Goal: Task Accomplishment & Management: Use online tool/utility

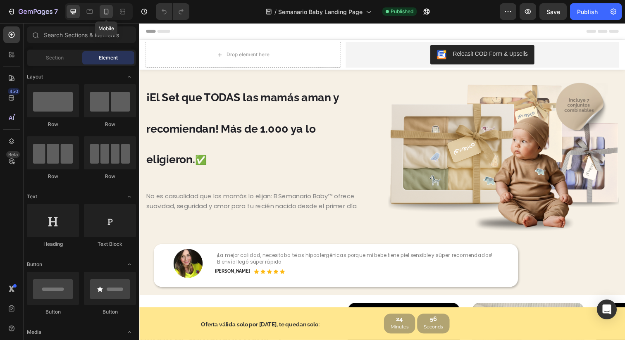
click at [109, 13] on icon at bounding box center [106, 11] width 8 height 8
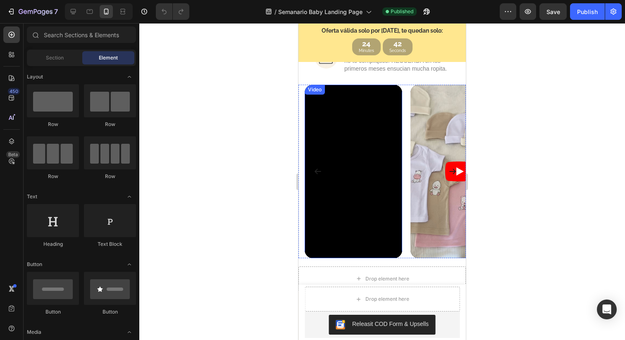
scroll to position [516, 0]
click at [319, 90] on div "Video" at bounding box center [314, 89] width 17 height 7
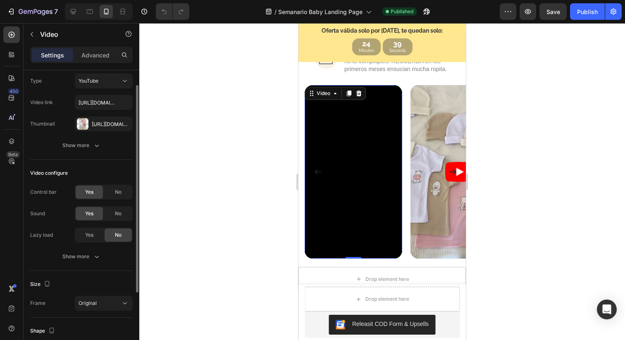
scroll to position [22, 0]
click at [91, 258] on div "Show more" at bounding box center [81, 256] width 38 height 8
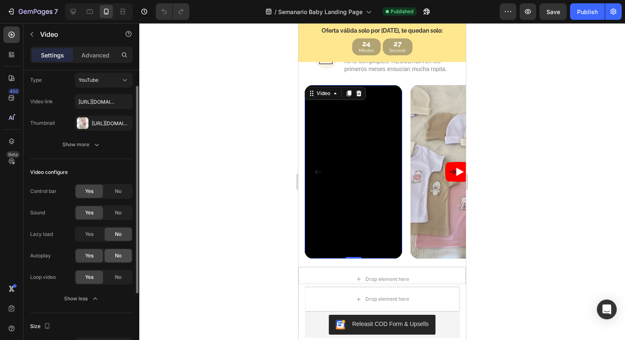
click at [119, 257] on span "No" at bounding box center [118, 255] width 7 height 7
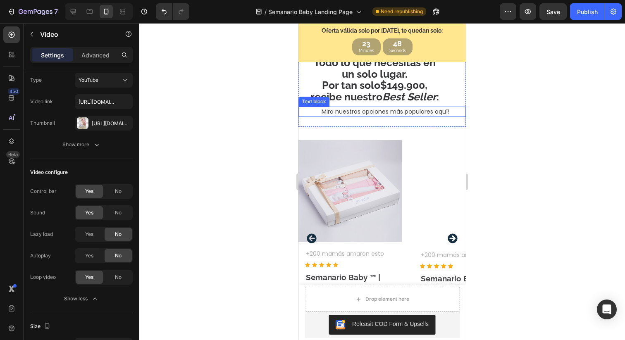
scroll to position [2032, 0]
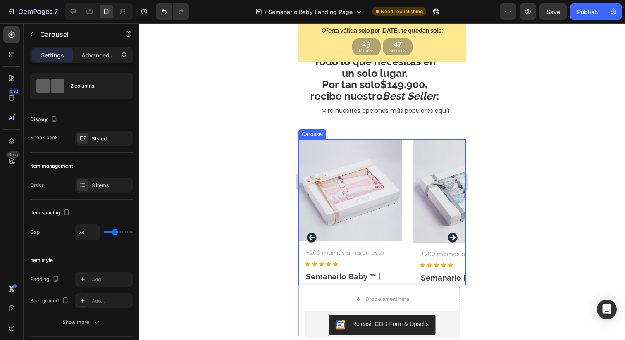
click at [453, 235] on icon "Carousel Next Arrow" at bounding box center [453, 238] width 10 height 10
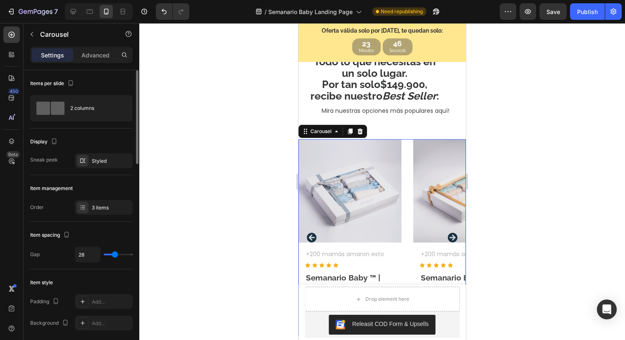
click at [453, 235] on icon "Carousel Next Arrow" at bounding box center [453, 238] width 10 height 10
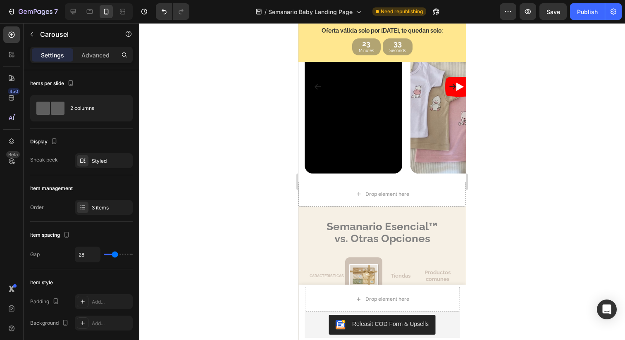
scroll to position [605, 0]
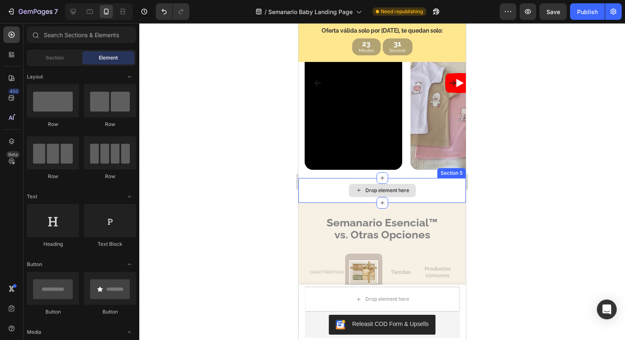
click at [378, 191] on div "Drop element here" at bounding box center [388, 190] width 44 height 7
click at [358, 188] on icon at bounding box center [359, 190] width 7 height 7
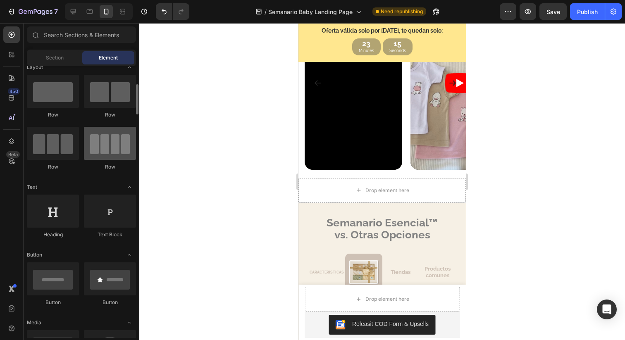
scroll to position [3, 0]
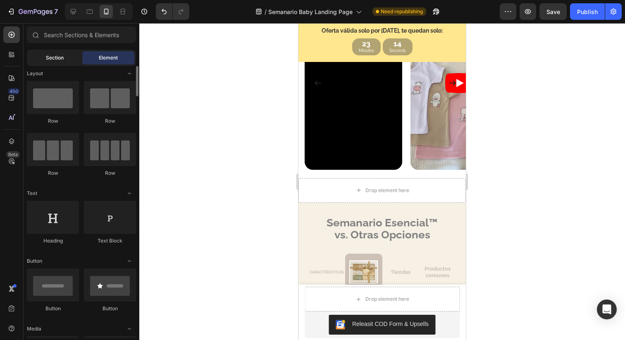
click at [65, 60] on div "Section" at bounding box center [55, 57] width 52 height 13
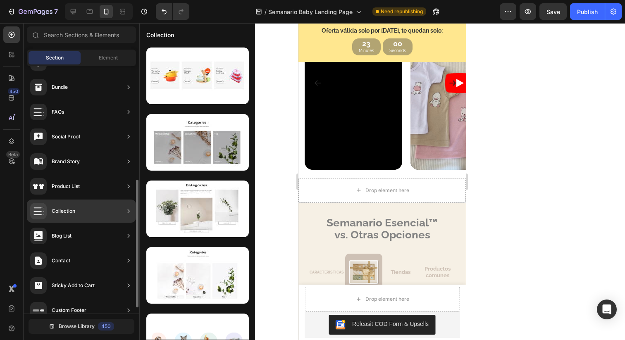
scroll to position [232, 0]
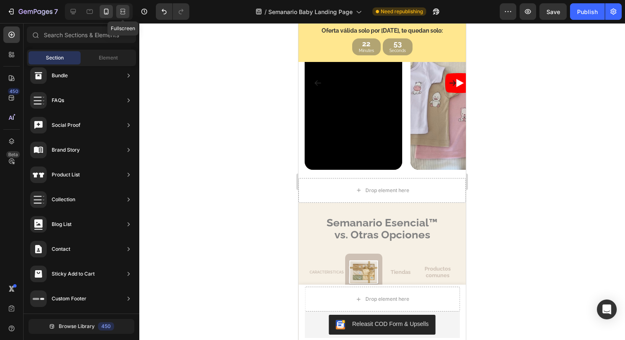
click at [122, 16] on div at bounding box center [122, 11] width 13 height 13
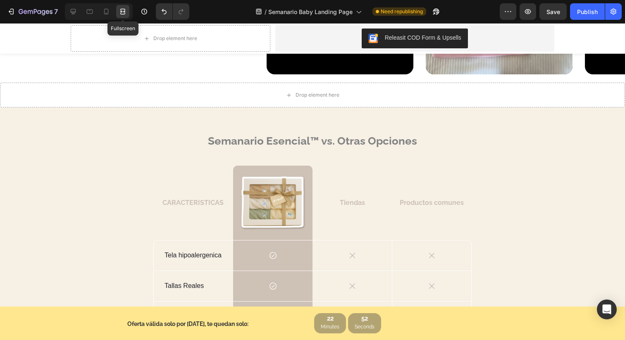
scroll to position [602, 0]
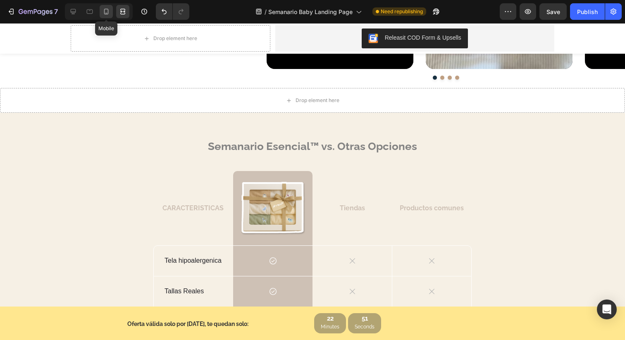
click at [105, 11] on icon at bounding box center [106, 11] width 8 height 8
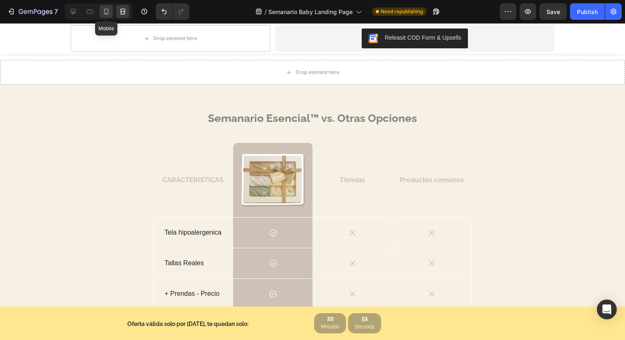
scroll to position [617, 0]
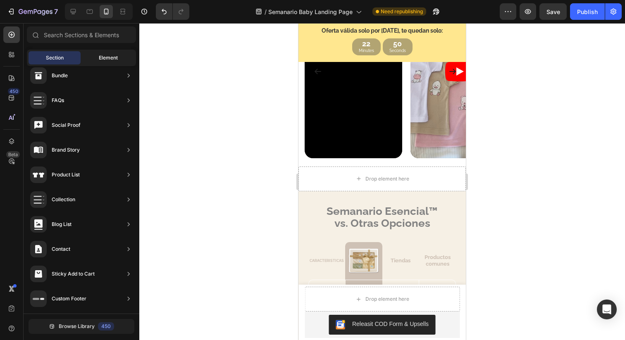
click at [109, 64] on div "Element" at bounding box center [108, 57] width 52 height 13
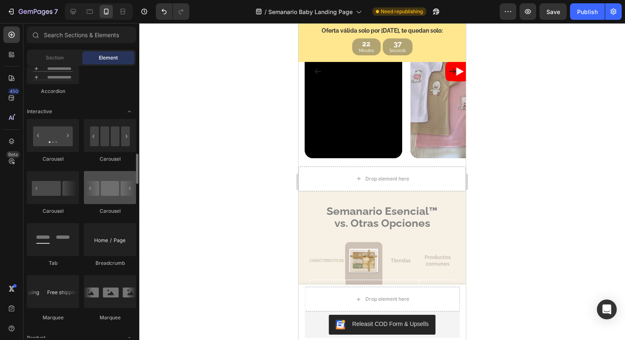
scroll to position [791, 0]
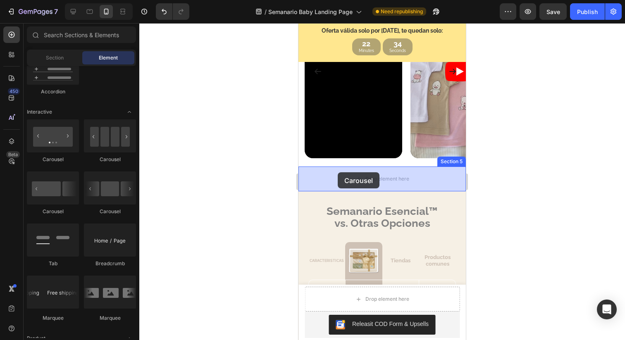
drag, startPoint x: 410, startPoint y: 220, endPoint x: 338, endPoint y: 172, distance: 86.8
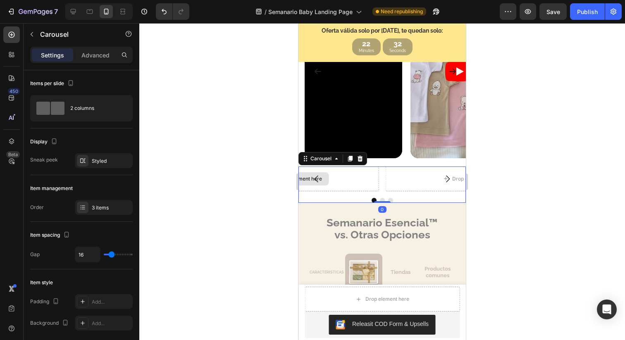
click at [347, 179] on div "Drop element here" at bounding box center [295, 179] width 167 height 25
click at [325, 179] on button "Carousel Back Arrow" at bounding box center [316, 178] width 23 height 23
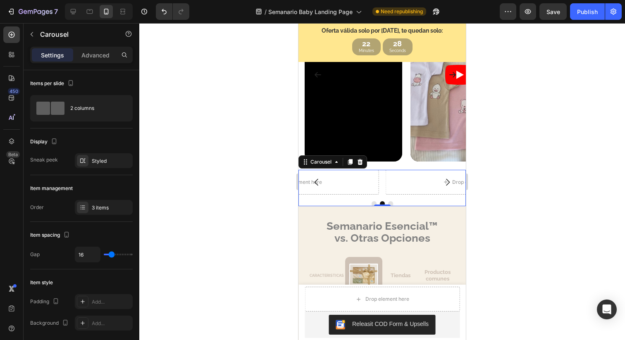
scroll to position [615, 0]
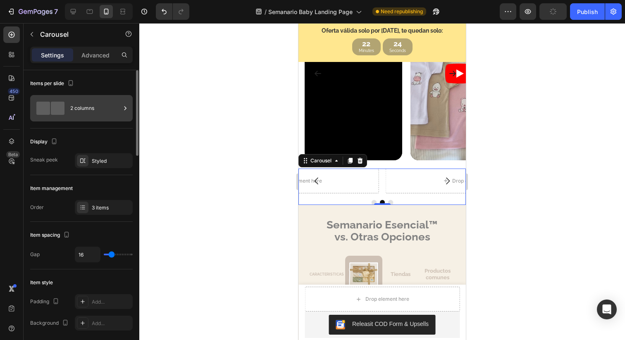
click at [91, 111] on div "2 columns" at bounding box center [95, 108] width 50 height 19
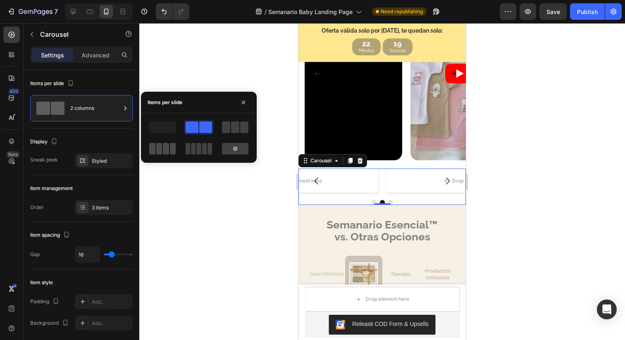
click at [170, 150] on span at bounding box center [173, 149] width 6 height 12
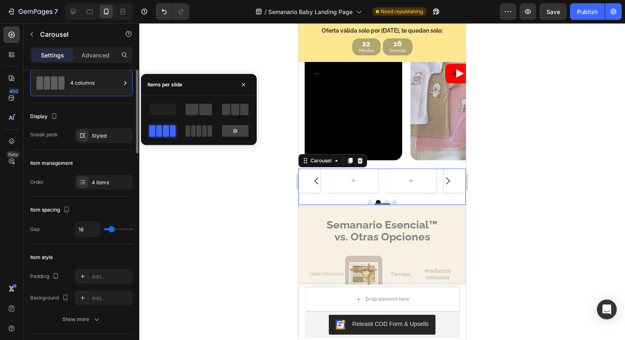
scroll to position [38, 0]
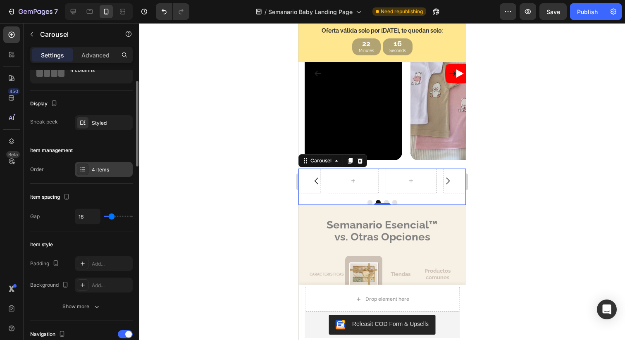
click at [82, 168] on icon at bounding box center [82, 169] width 7 height 7
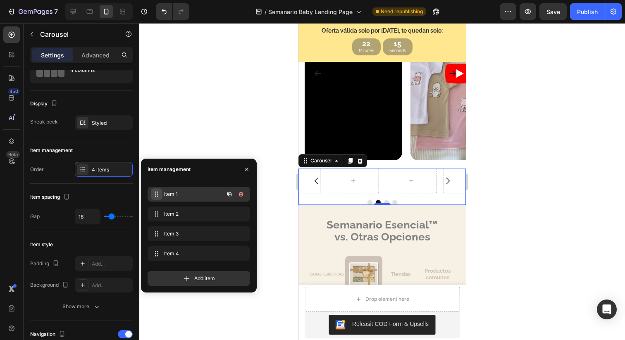
click at [160, 196] on span at bounding box center [157, 195] width 12 height 12
click at [230, 194] on icon "button" at bounding box center [230, 195] width 2 height 2
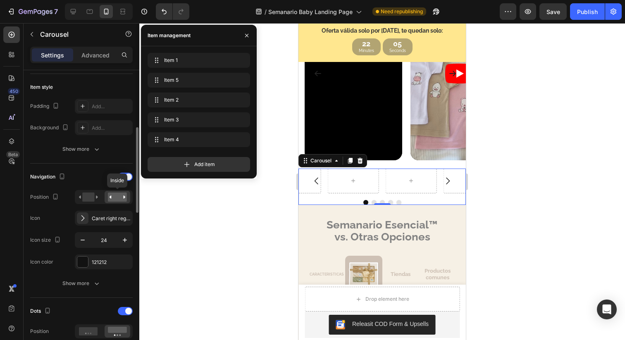
scroll to position [196, 0]
click at [90, 196] on rect at bounding box center [88, 196] width 12 height 9
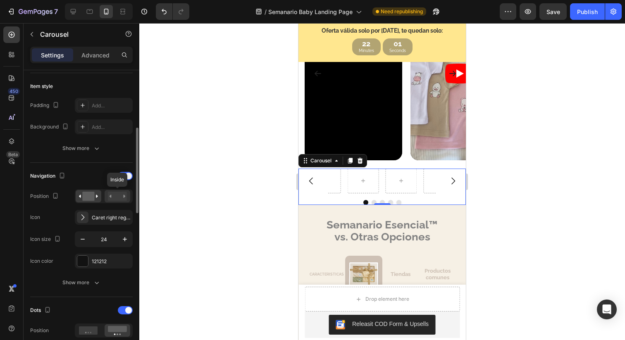
click at [110, 196] on icon at bounding box center [111, 196] width 2 height 3
click at [99, 217] on div "Caret right regular" at bounding box center [111, 217] width 39 height 7
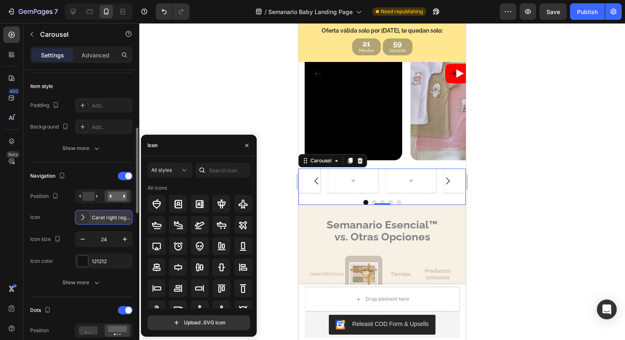
click at [99, 217] on div "Caret right regular" at bounding box center [111, 217] width 39 height 7
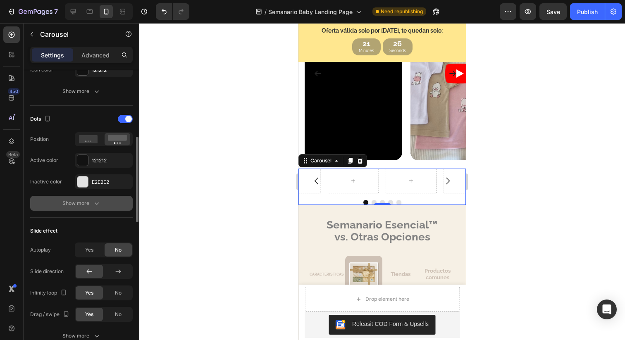
scroll to position [316, 0]
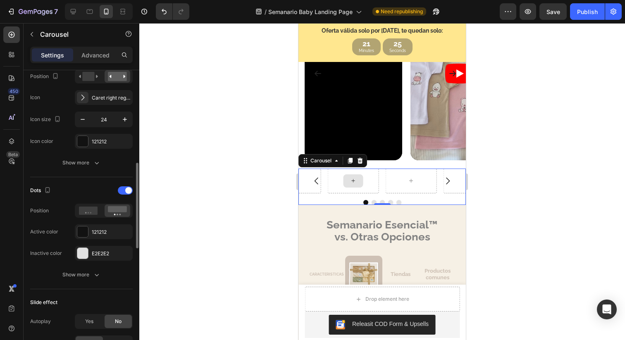
click at [352, 181] on icon at bounding box center [352, 180] width 3 height 3
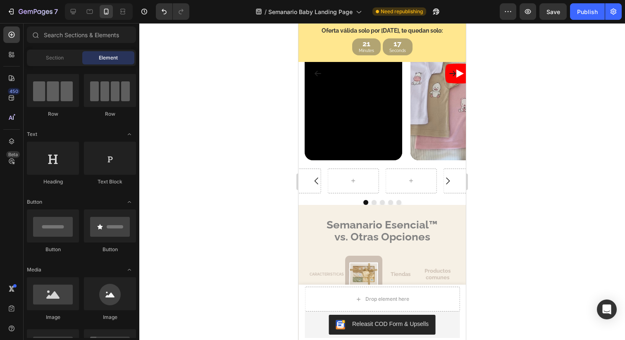
scroll to position [0, 0]
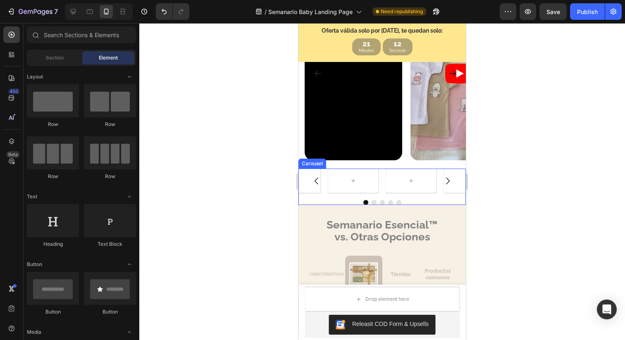
click at [318, 167] on div "Carousel" at bounding box center [313, 164] width 28 height 10
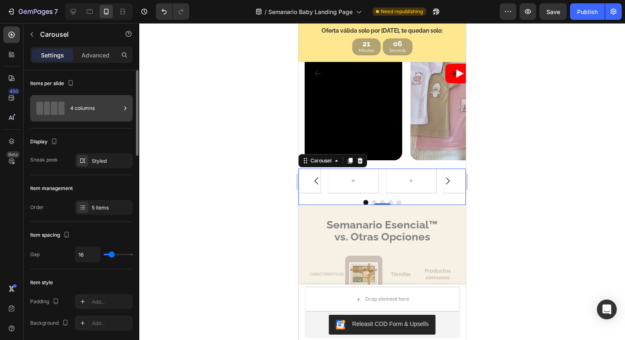
click at [81, 112] on div "4 columns" at bounding box center [95, 108] width 50 height 19
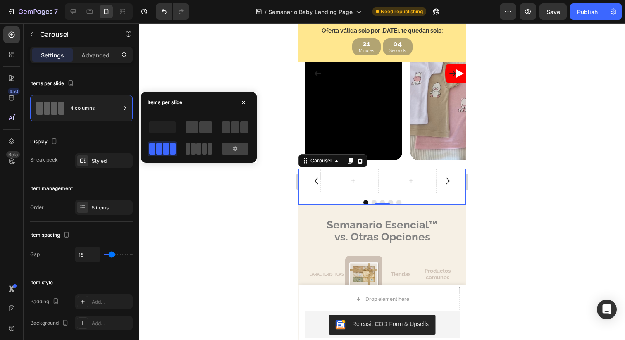
click at [190, 144] on span at bounding box center [188, 149] width 5 height 12
click at [159, 149] on span at bounding box center [159, 149] width 6 height 12
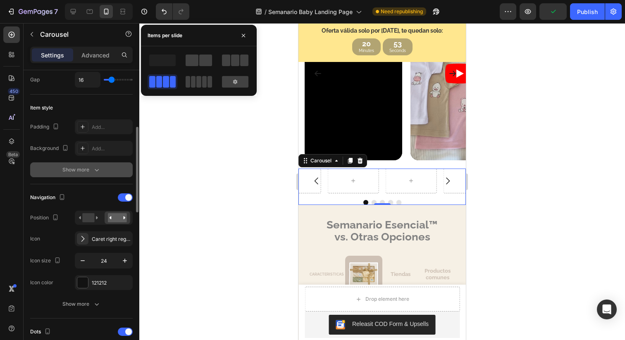
scroll to position [179, 0]
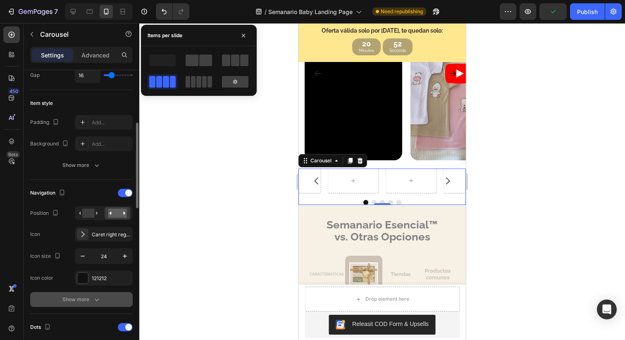
click at [87, 301] on div "Show more" at bounding box center [81, 300] width 38 height 8
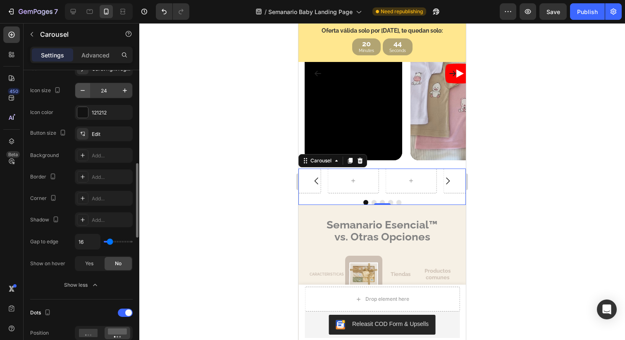
scroll to position [349, 0]
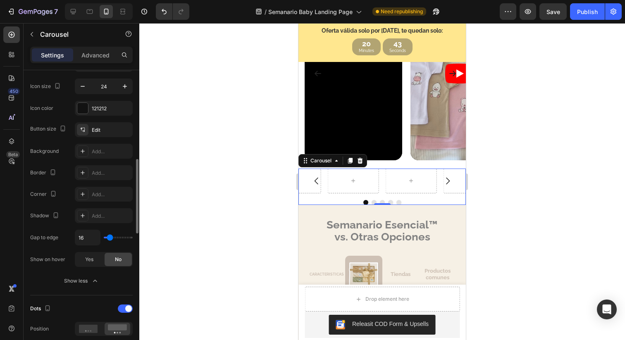
type input "10"
type input "9"
type input "8"
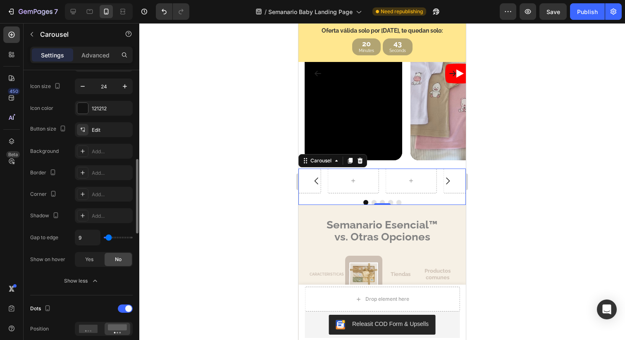
type input "8"
type input "7"
type input "6"
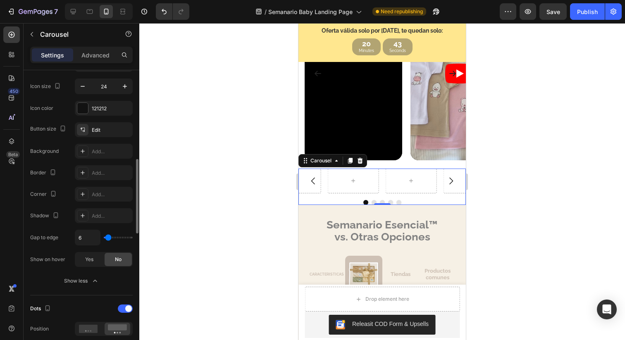
type input "5"
type input "3"
type input "2"
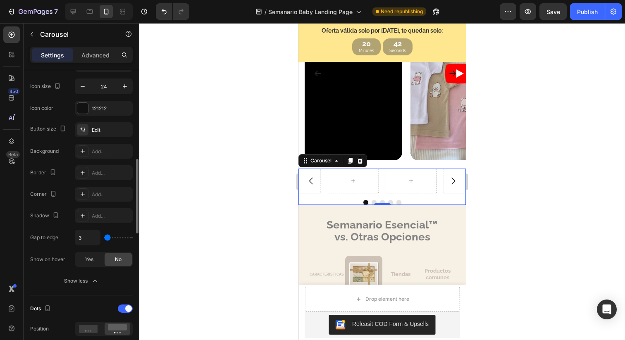
type input "2"
type input "0"
type input "8"
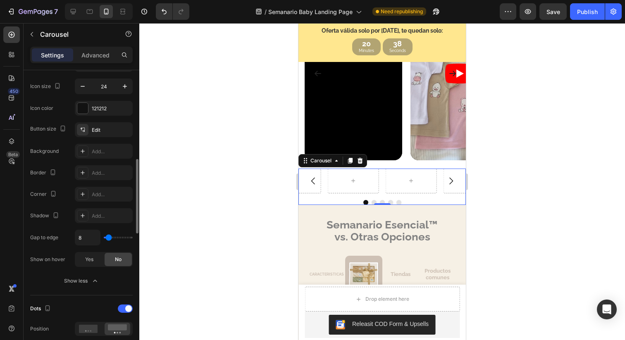
click at [108, 237] on input "range" at bounding box center [118, 238] width 29 height 2
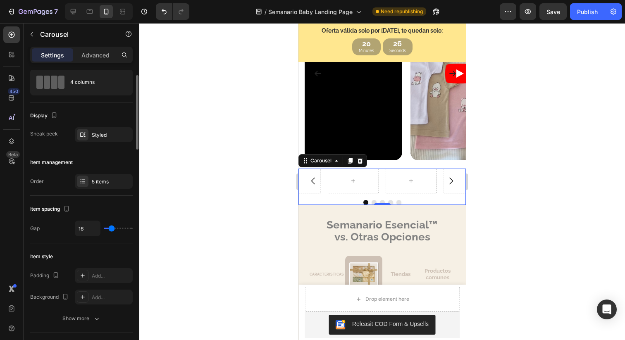
scroll to position [25, 0]
click at [104, 187] on div "5 items" at bounding box center [104, 182] width 58 height 15
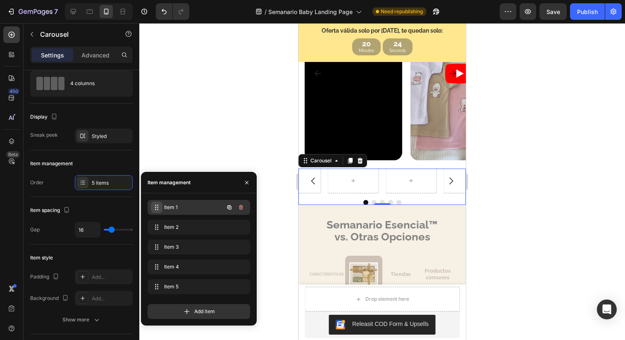
click at [157, 207] on icon at bounding box center [156, 207] width 7 height 7
click at [173, 208] on span "Item 1" at bounding box center [193, 207] width 61 height 7
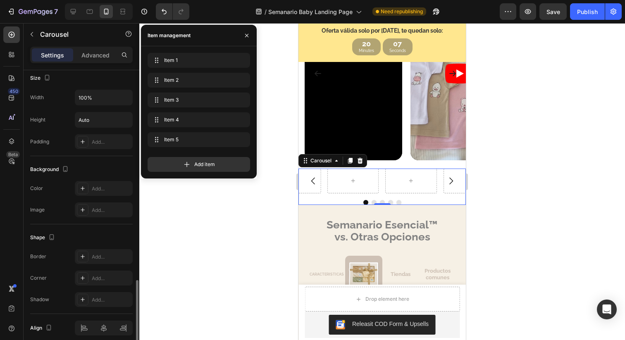
scroll to position [860, 0]
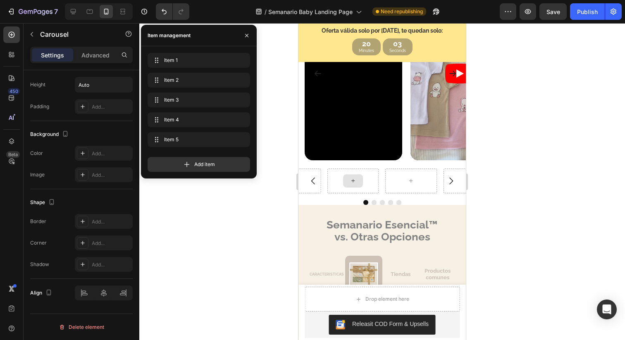
click at [350, 184] on icon at bounding box center [353, 180] width 7 height 7
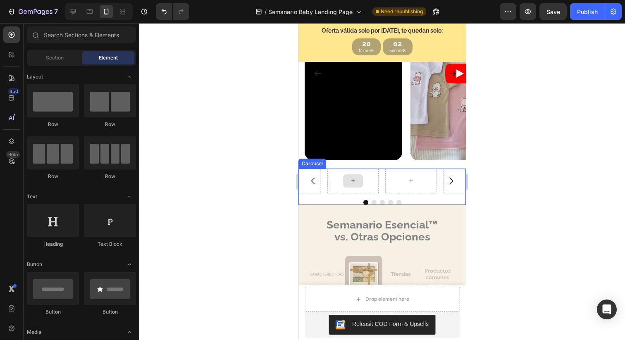
click at [351, 184] on icon at bounding box center [353, 180] width 7 height 7
click at [352, 183] on icon at bounding box center [353, 180] width 7 height 7
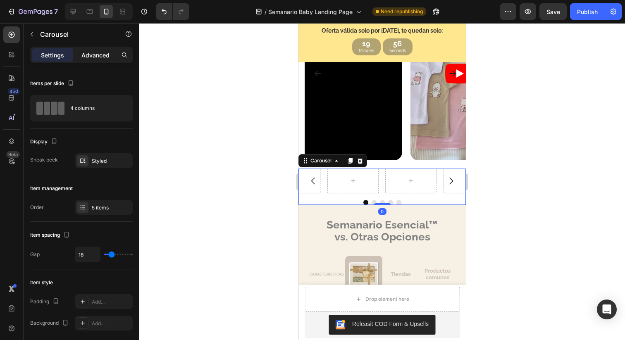
click at [100, 58] on p "Advanced" at bounding box center [95, 55] width 28 height 9
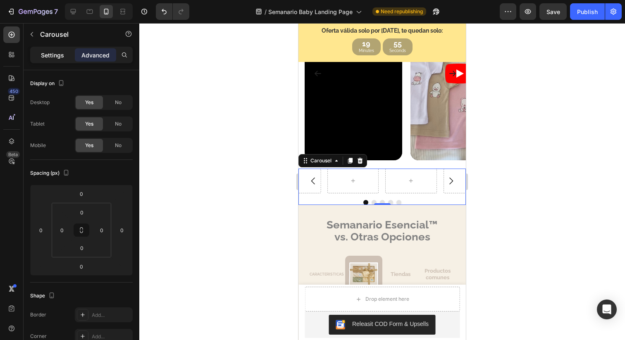
click at [61, 54] on p "Settings" at bounding box center [52, 55] width 23 height 9
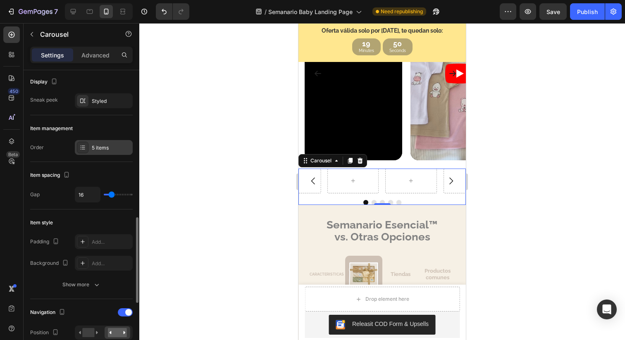
scroll to position [0, 0]
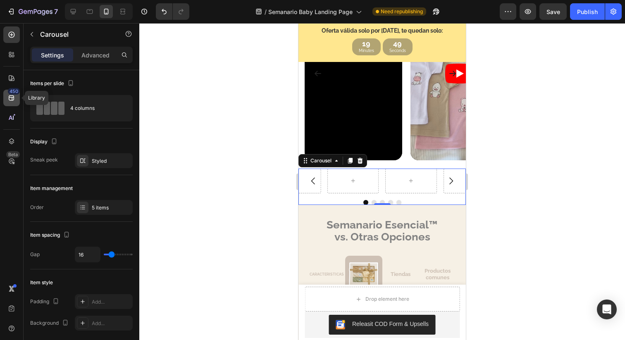
click at [14, 101] on icon at bounding box center [11, 98] width 8 height 8
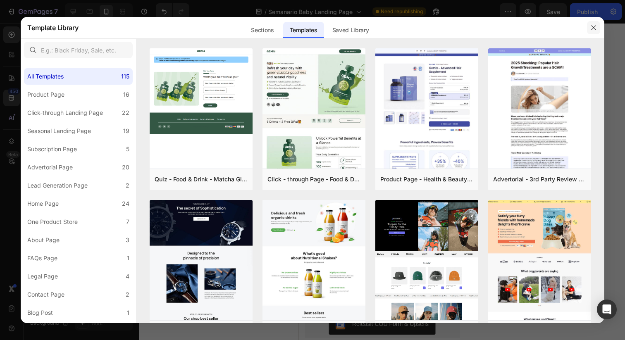
click at [595, 28] on icon "button" at bounding box center [594, 27] width 7 height 7
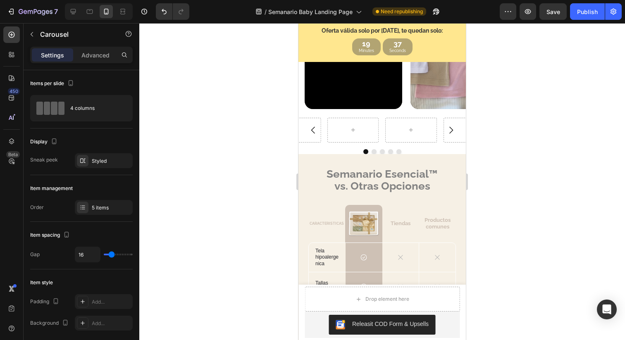
scroll to position [663, 0]
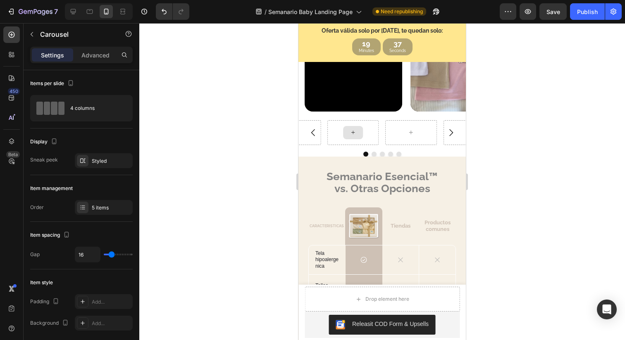
click at [356, 134] on div at bounding box center [353, 132] width 20 height 13
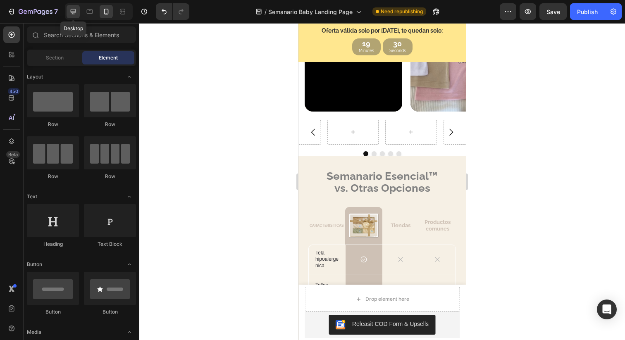
click at [72, 11] on icon at bounding box center [73, 11] width 8 height 8
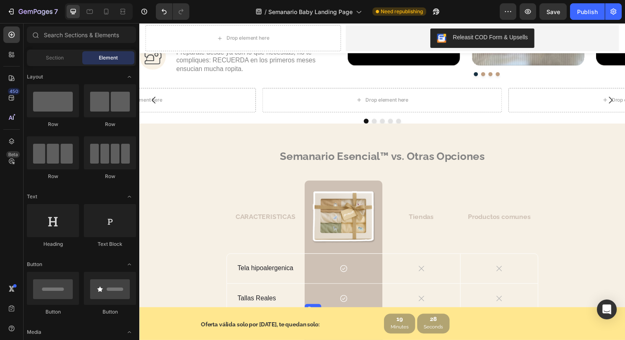
scroll to position [549, 0]
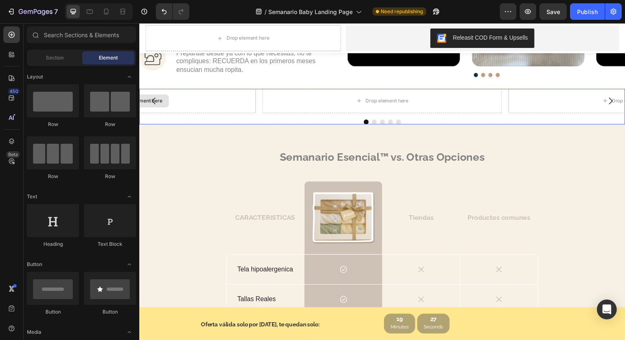
click at [193, 99] on div "Drop element here" at bounding box center [136, 102] width 245 height 25
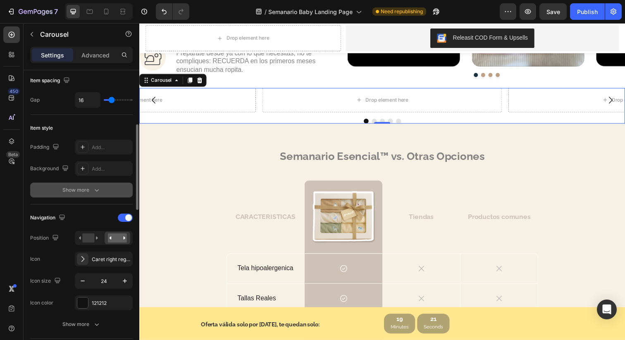
scroll to position [154, 0]
click at [91, 194] on div "Show more" at bounding box center [81, 191] width 38 height 8
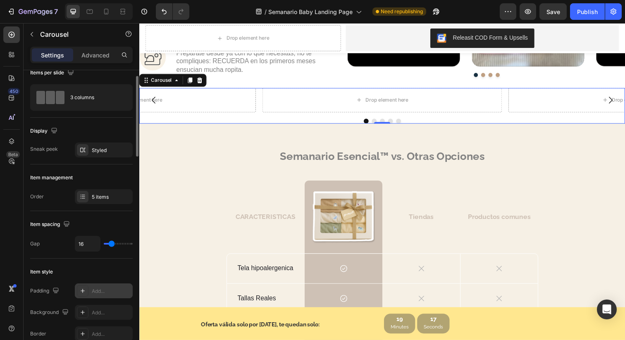
scroll to position [0, 0]
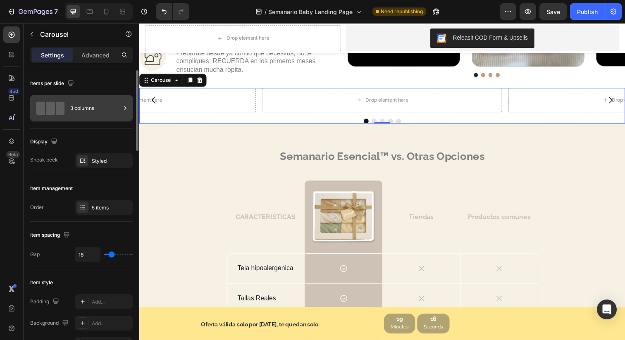
click at [87, 111] on div "3 columns" at bounding box center [95, 108] width 50 height 19
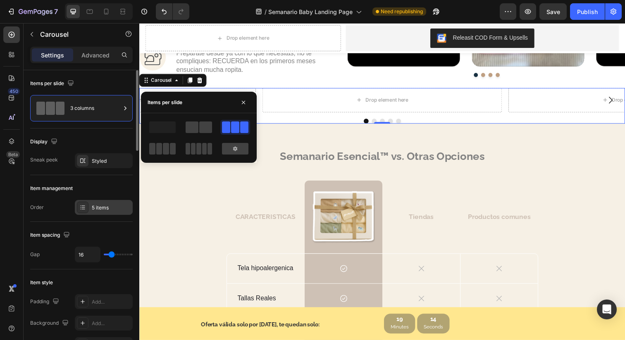
click at [86, 207] on icon at bounding box center [82, 207] width 7 height 7
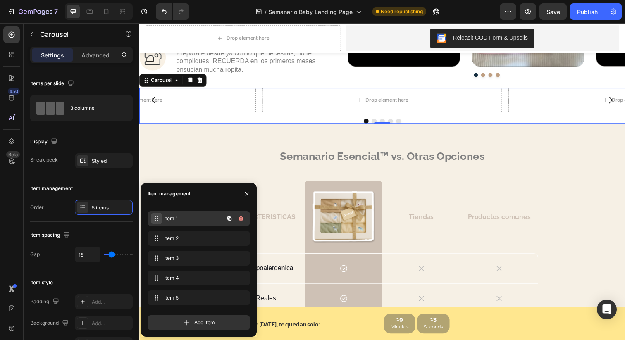
click at [156, 220] on icon at bounding box center [156, 218] width 7 height 7
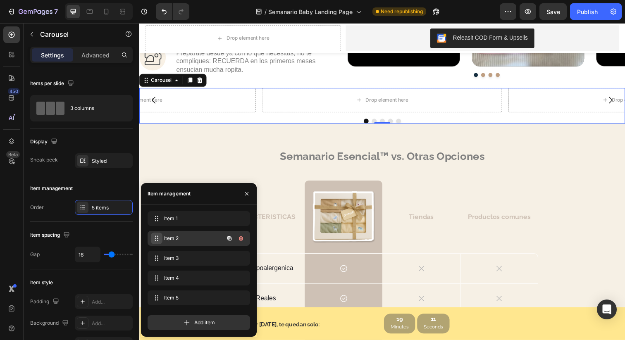
click at [156, 235] on icon at bounding box center [156, 238] width 7 height 7
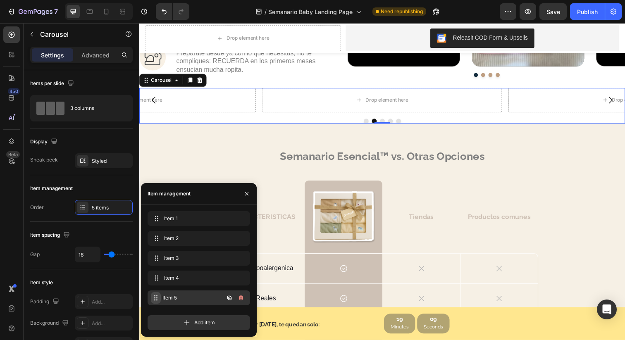
click at [156, 297] on icon at bounding box center [156, 298] width 7 height 7
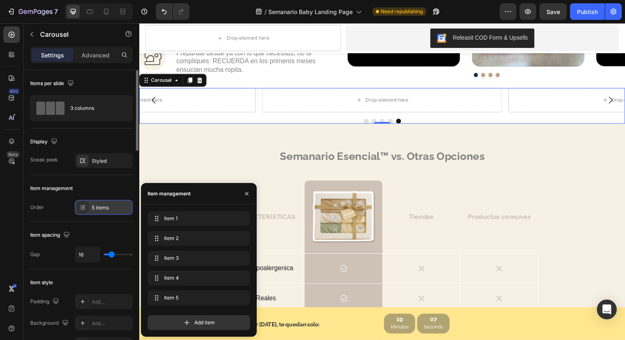
click at [97, 206] on div "5 items" at bounding box center [111, 207] width 39 height 7
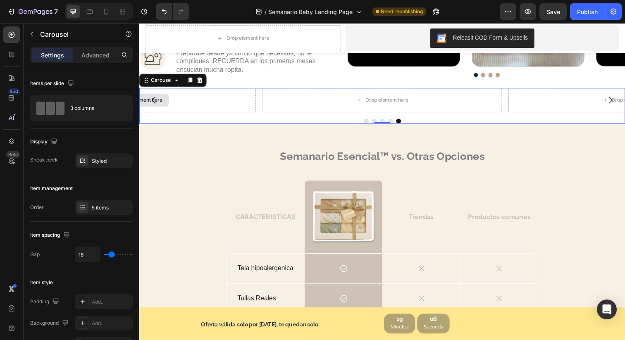
click at [222, 98] on div "Drop element here" at bounding box center [136, 101] width 245 height 25
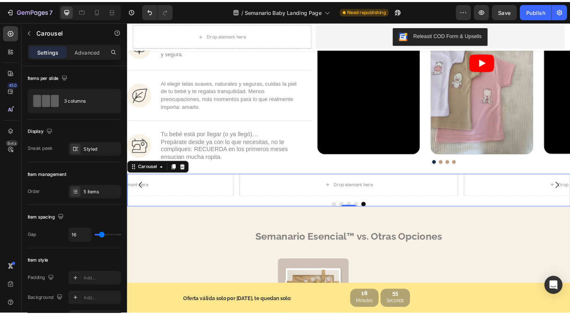
scroll to position [447, 0]
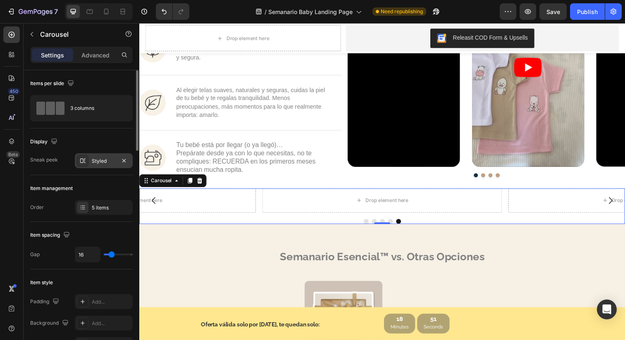
click at [102, 159] on div "Styled" at bounding box center [104, 161] width 24 height 7
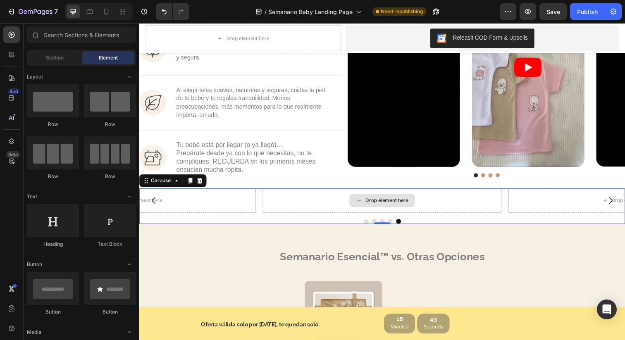
click at [374, 205] on div "Drop element here" at bounding box center [393, 204] width 44 height 7
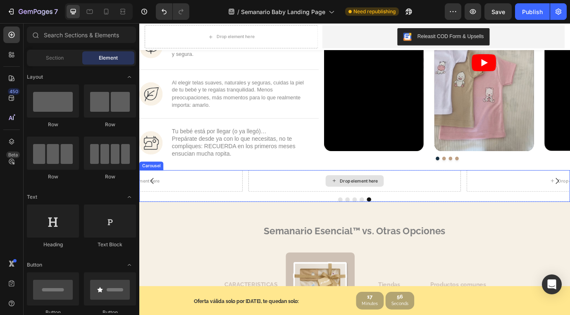
click at [383, 204] on div "Drop element here" at bounding box center [393, 204] width 44 height 7
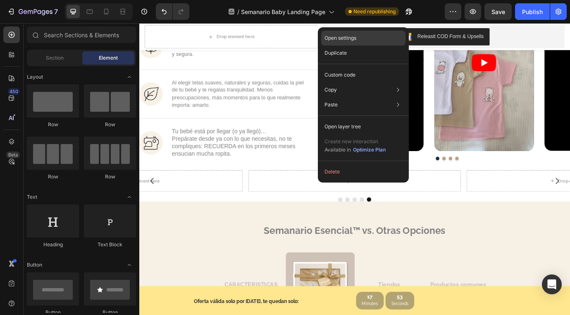
click at [349, 39] on p "Open settings" at bounding box center [341, 37] width 32 height 7
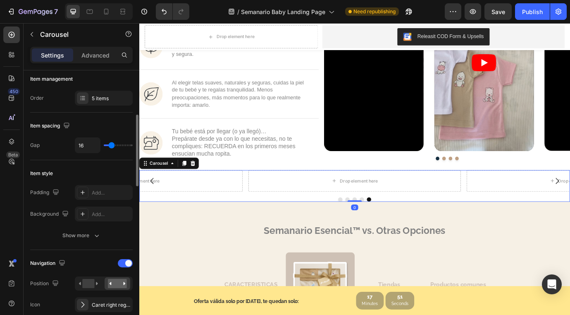
scroll to position [149, 0]
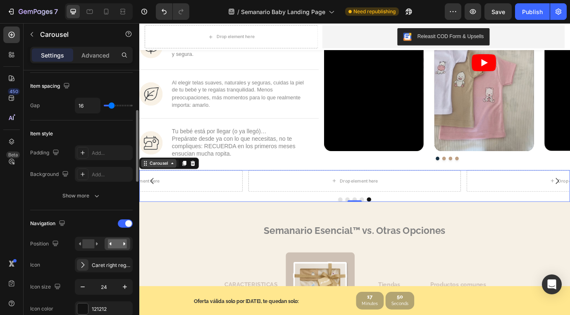
click at [164, 185] on div "Carousel" at bounding box center [162, 183] width 24 height 7
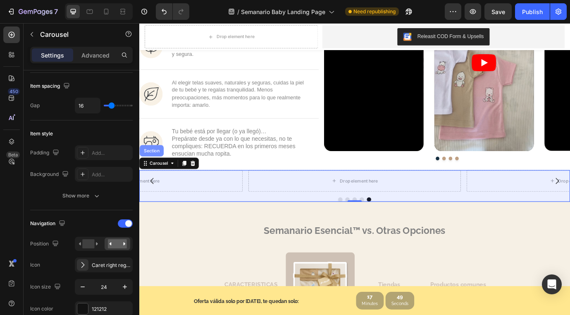
click at [156, 172] on div "Section" at bounding box center [153, 169] width 21 height 5
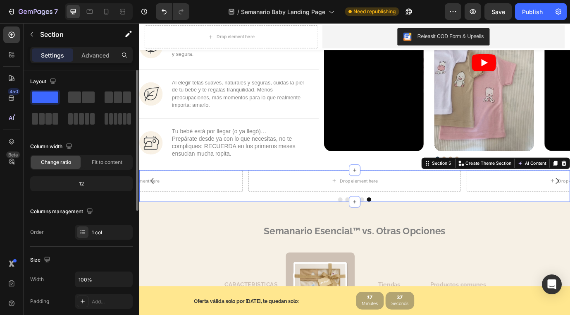
scroll to position [0, 0]
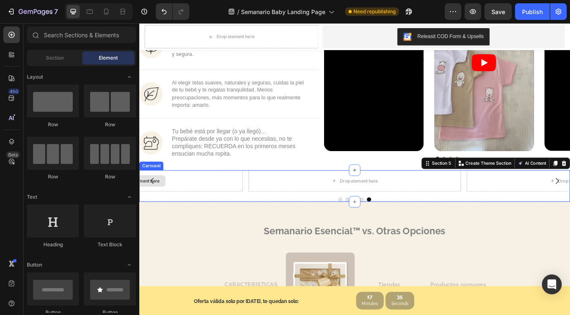
click at [166, 204] on div "Drop element here" at bounding box center [136, 204] width 67 height 13
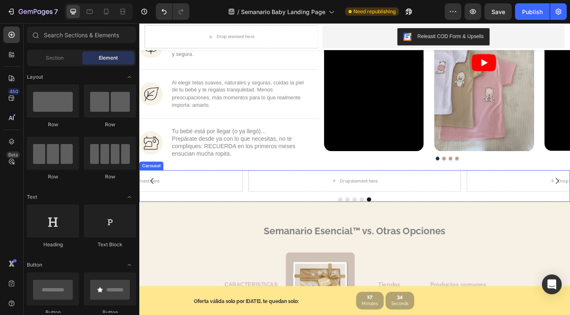
click at [153, 189] on div "Carousel" at bounding box center [153, 186] width 24 height 7
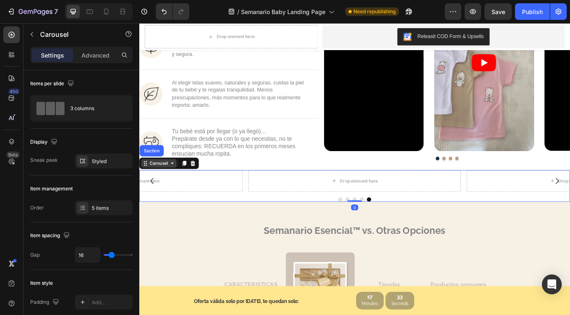
click at [163, 189] on div "Carousel" at bounding box center [161, 184] width 41 height 10
click at [172, 189] on div "Carousel" at bounding box center [161, 184] width 41 height 10
click at [177, 206] on div "Drop element here" at bounding box center [136, 204] width 245 height 25
click at [153, 204] on icon "Carousel Back Arrow" at bounding box center [154, 204] width 10 height 10
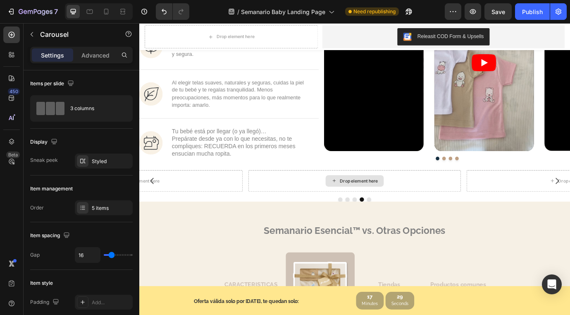
click at [378, 204] on div "Drop element here" at bounding box center [393, 204] width 44 height 7
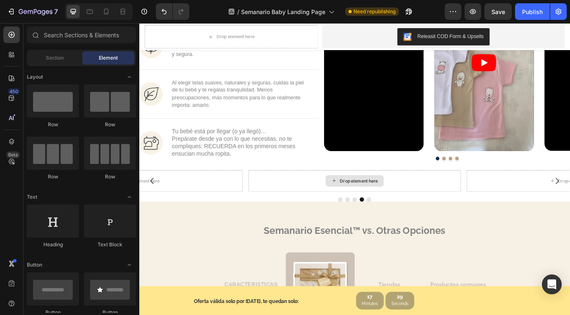
click at [378, 204] on div "Drop element here" at bounding box center [393, 204] width 44 height 7
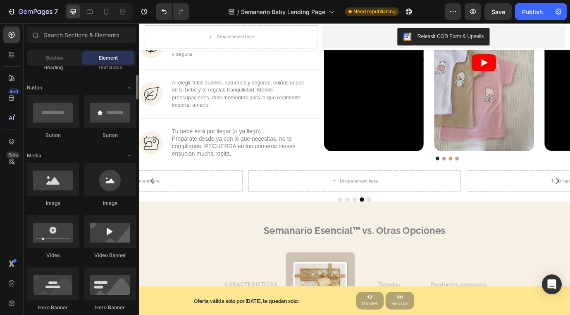
scroll to position [182, 0]
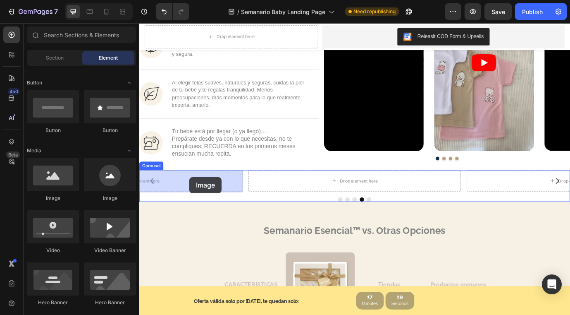
drag, startPoint x: 204, startPoint y: 198, endPoint x: 197, endPoint y: 200, distance: 7.2
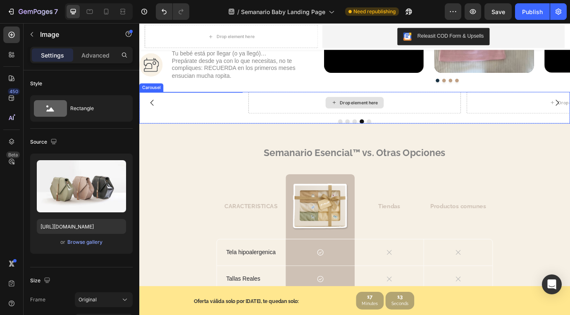
scroll to position [555, 0]
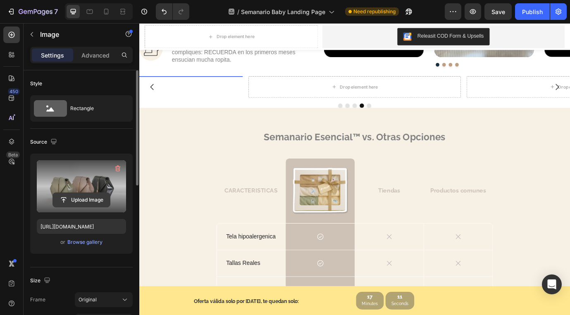
click at [86, 201] on input "file" at bounding box center [81, 200] width 57 height 14
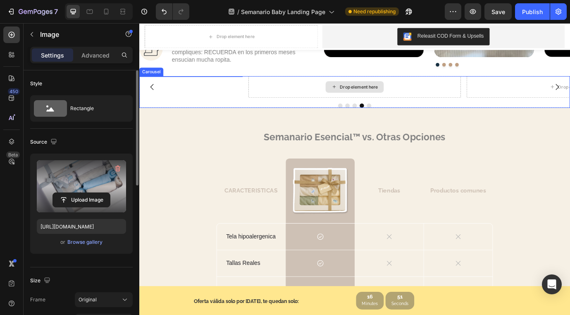
type input "[URL][DOMAIN_NAME]"
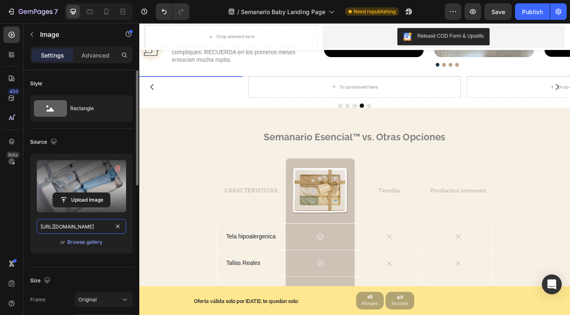
click at [98, 228] on input "[URL][DOMAIN_NAME]" at bounding box center [81, 226] width 89 height 15
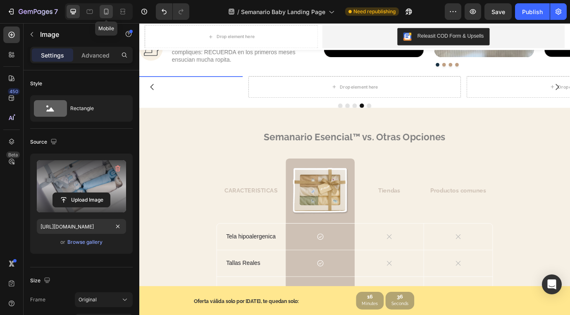
click at [105, 12] on icon at bounding box center [106, 11] width 8 height 8
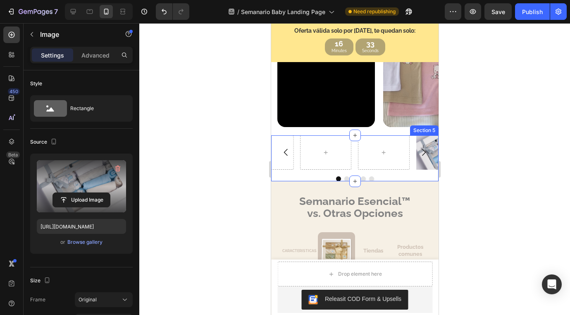
scroll to position [647, 0]
click at [425, 152] on icon "Carousel Next Arrow" at bounding box center [423, 153] width 10 height 10
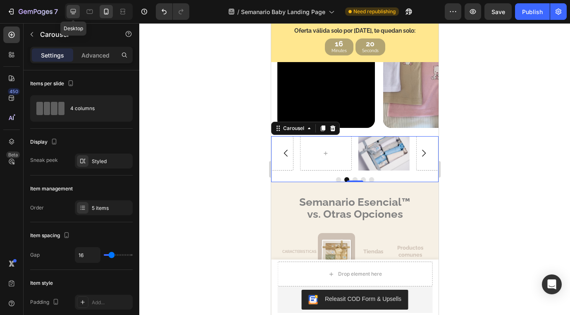
click at [74, 14] on icon at bounding box center [73, 11] width 5 height 5
type input "1200"
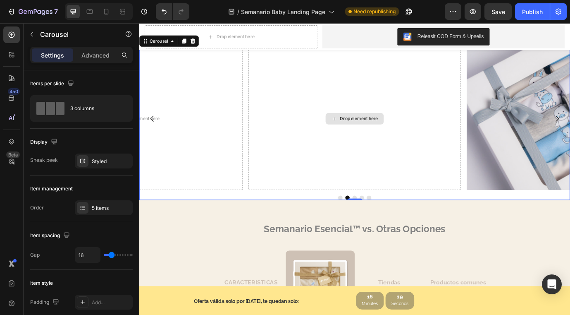
scroll to position [587, 0]
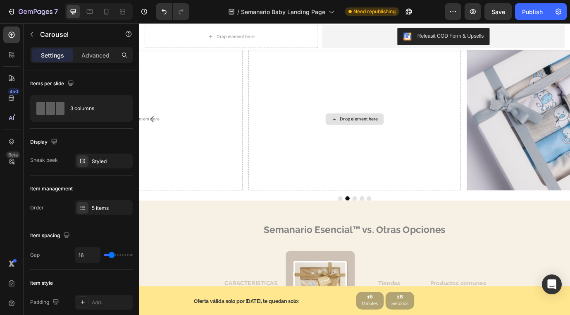
click at [390, 136] on div "Drop element here" at bounding box center [393, 133] width 44 height 7
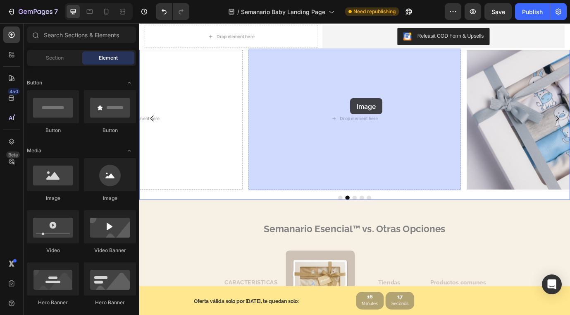
drag, startPoint x: 192, startPoint y: 198, endPoint x: 381, endPoint y: 109, distance: 209.4
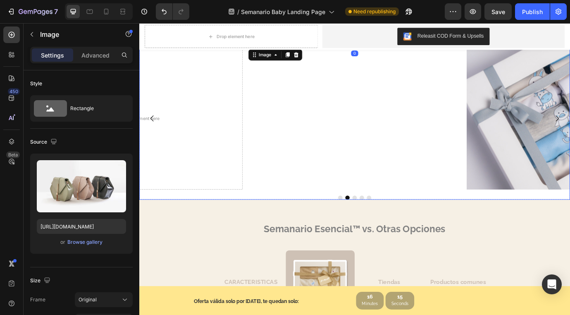
click at [152, 138] on icon "Carousel Back Arrow" at bounding box center [154, 133] width 10 height 10
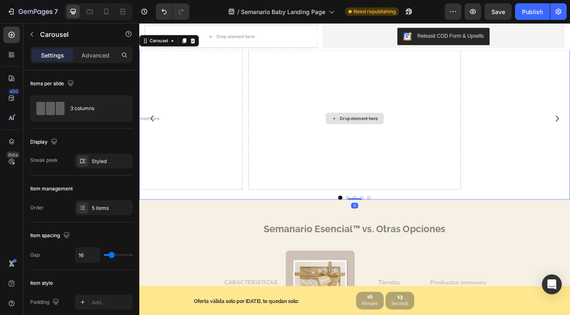
click at [384, 139] on div "Drop element here" at bounding box center [387, 132] width 67 height 13
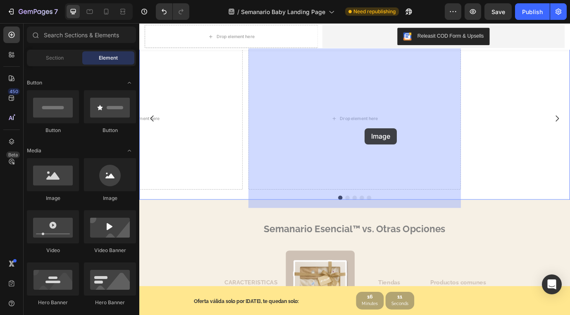
drag, startPoint x: 196, startPoint y: 206, endPoint x: 399, endPoint y: 144, distance: 211.4
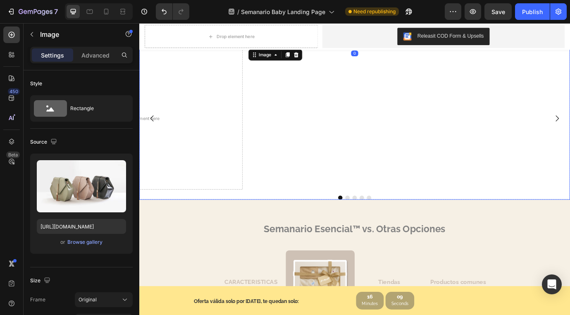
click at [154, 138] on icon "Carousel Back Arrow" at bounding box center [154, 133] width 10 height 10
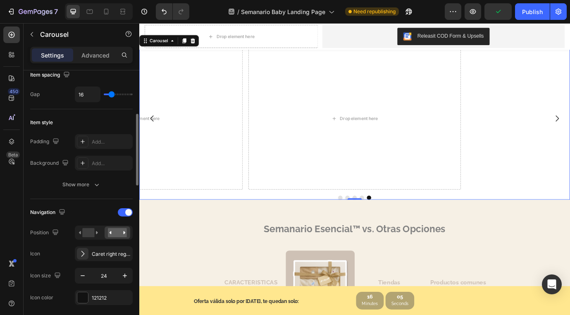
scroll to position [161, 0]
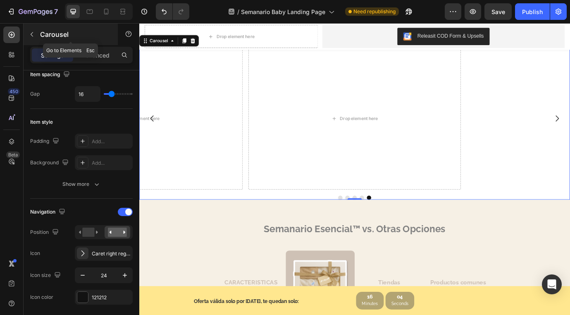
click at [34, 35] on icon "button" at bounding box center [32, 34] width 7 height 7
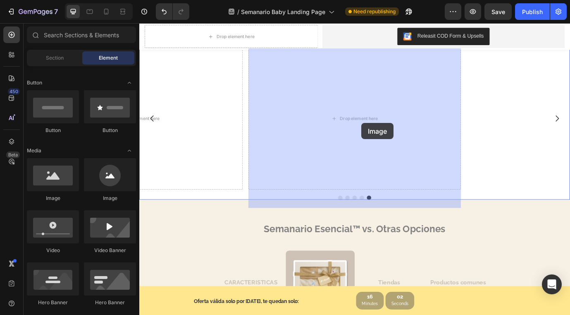
drag, startPoint x: 211, startPoint y: 199, endPoint x: 395, endPoint y: 138, distance: 193.8
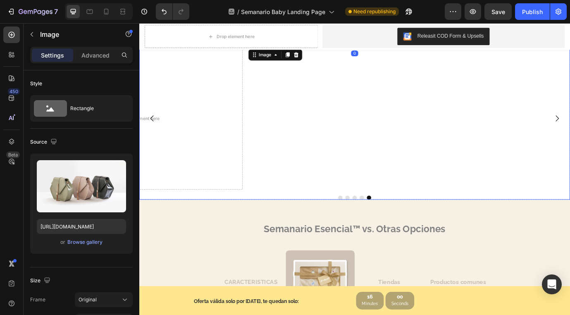
click at [154, 136] on icon "Carousel Back Arrow" at bounding box center [154, 132] width 4 height 7
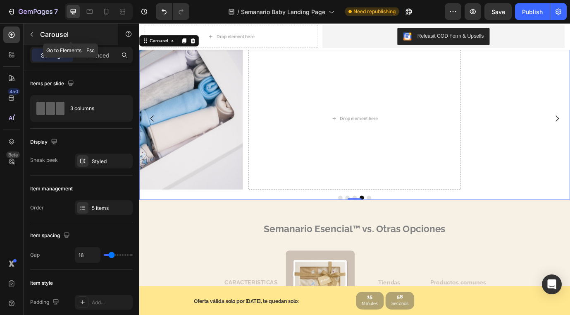
click at [33, 38] on button "button" at bounding box center [31, 34] width 13 height 13
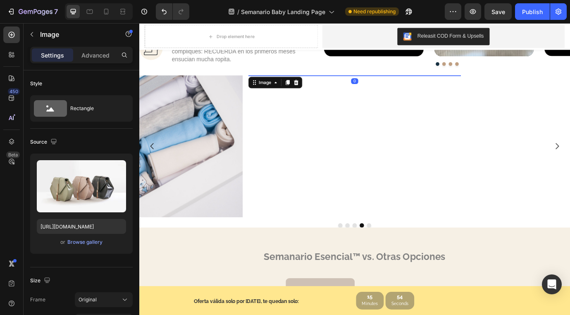
scroll to position [563, 0]
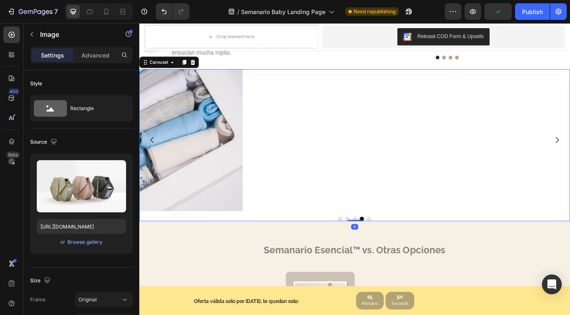
click at [404, 251] on button "Dot" at bounding box center [404, 248] width 5 height 5
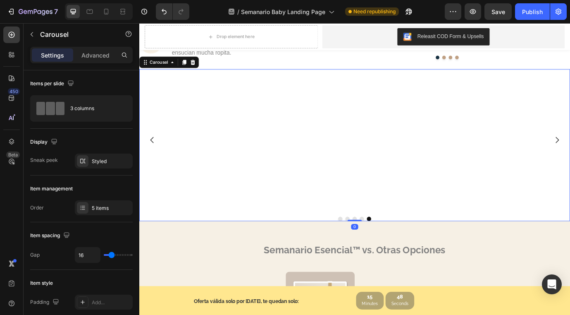
click at [395, 251] on button "Dot" at bounding box center [395, 248] width 5 height 5
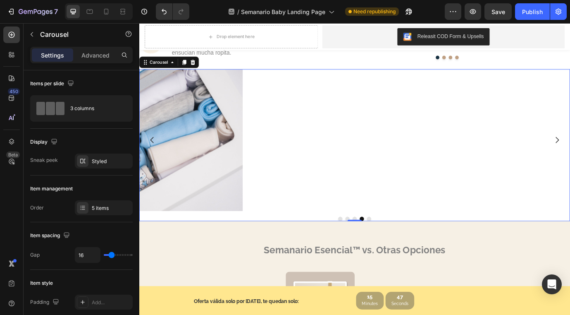
click at [388, 251] on button "Dot" at bounding box center [387, 248] width 5 height 5
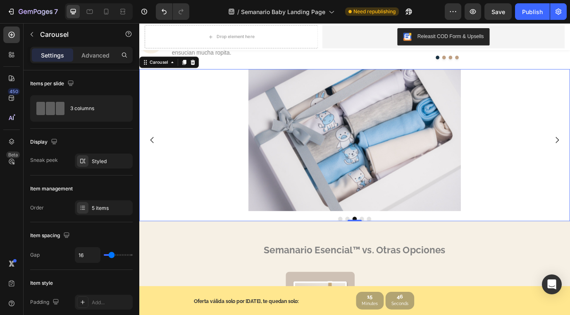
click at [378, 251] on button "Dot" at bounding box center [379, 248] width 5 height 5
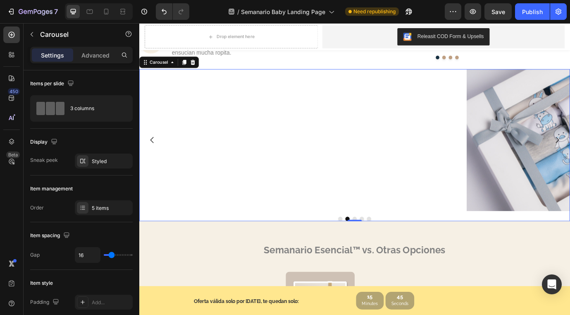
click at [370, 251] on button "Dot" at bounding box center [370, 248] width 5 height 5
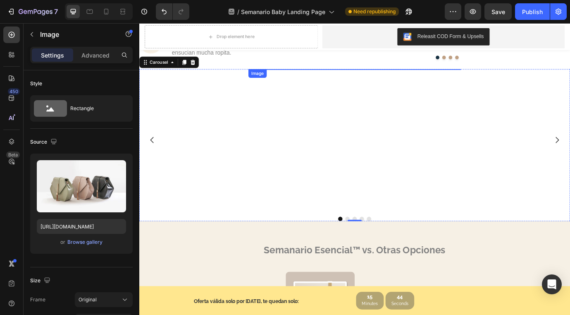
click at [376, 76] on img at bounding box center [387, 76] width 245 height 0
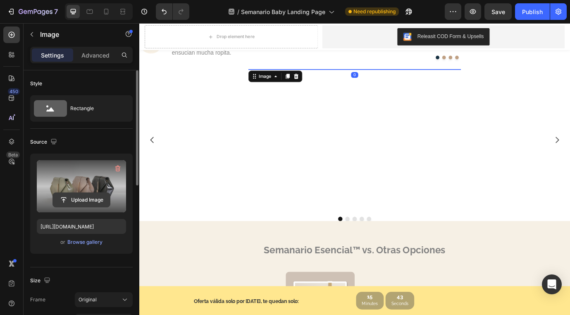
click at [85, 198] on input "file" at bounding box center [81, 200] width 57 height 14
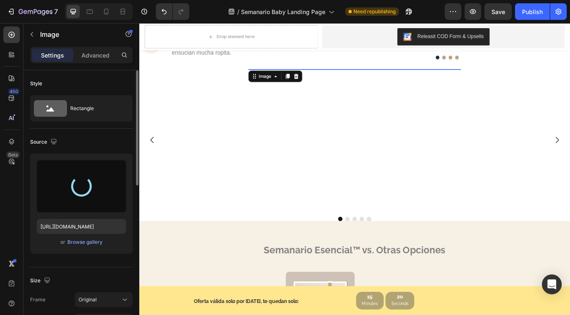
type input "[URL][DOMAIN_NAME]"
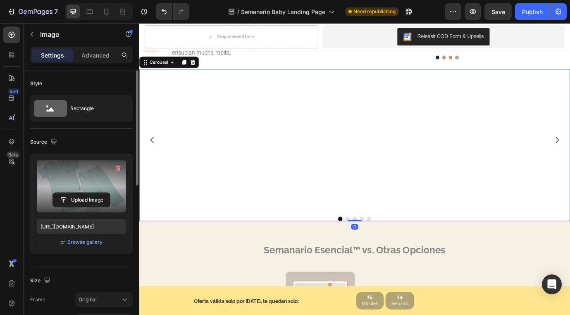
click at [378, 251] on button "Dot" at bounding box center [379, 248] width 5 height 5
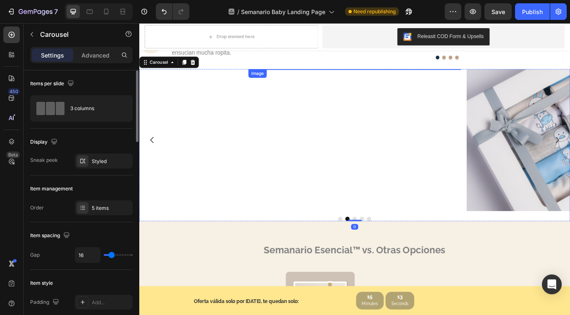
click at [382, 76] on img at bounding box center [387, 76] width 245 height 0
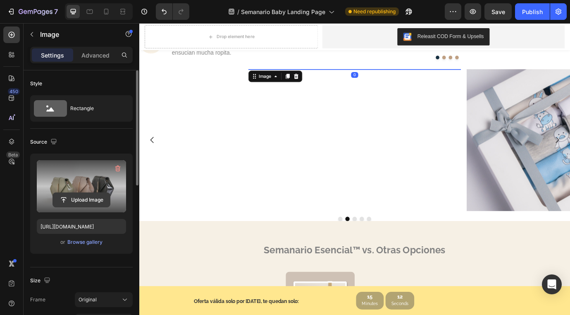
click at [80, 199] on input "file" at bounding box center [81, 200] width 57 height 14
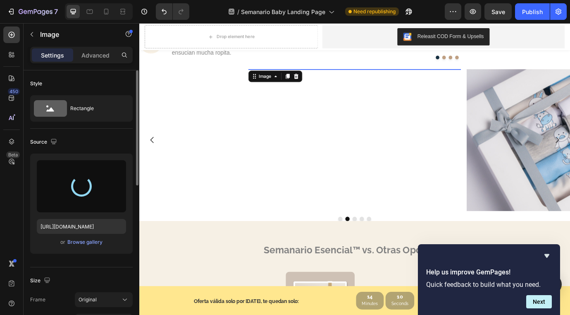
type input "[URL][DOMAIN_NAME]"
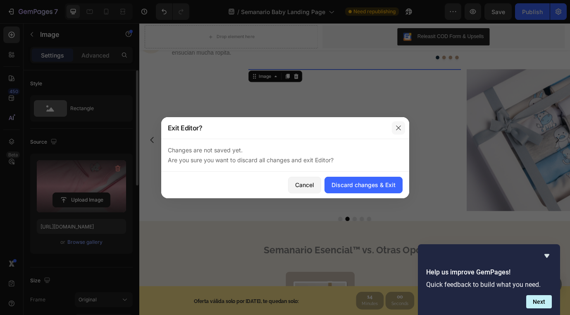
click at [398, 125] on icon "button" at bounding box center [398, 127] width 7 height 7
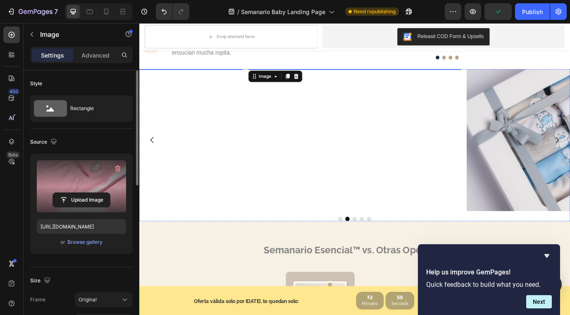
click at [155, 162] on icon "Carousel Back Arrow" at bounding box center [154, 157] width 10 height 10
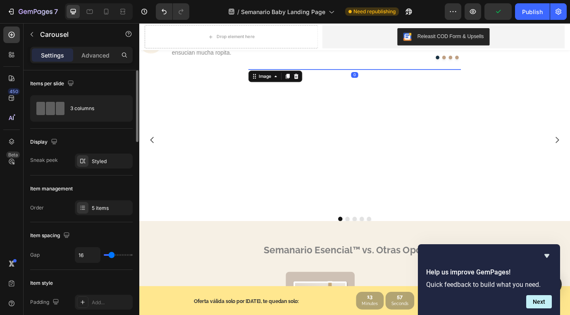
click at [363, 76] on img at bounding box center [387, 76] width 245 height 0
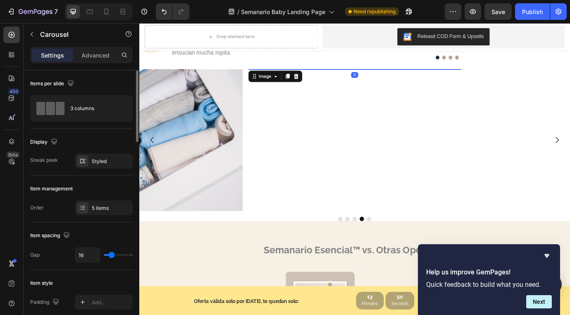
click at [428, 76] on img at bounding box center [387, 76] width 245 height 0
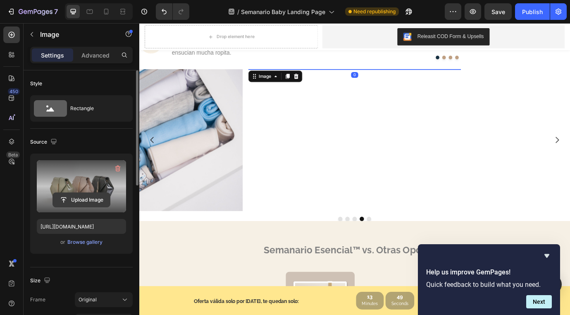
click at [79, 200] on input "file" at bounding box center [81, 200] width 57 height 14
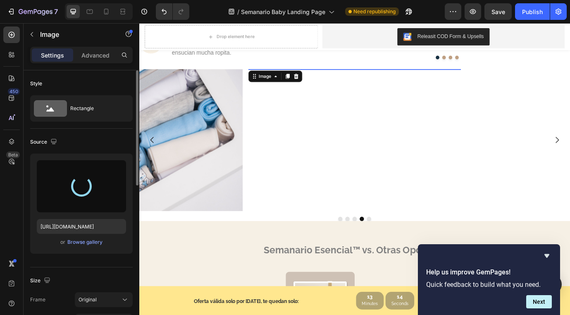
type input "[URL][DOMAIN_NAME]"
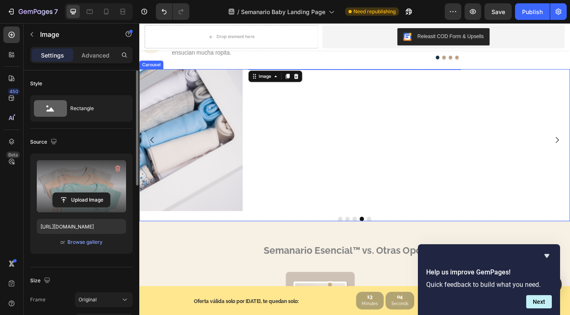
click at [405, 251] on button "Dot" at bounding box center [404, 248] width 5 height 5
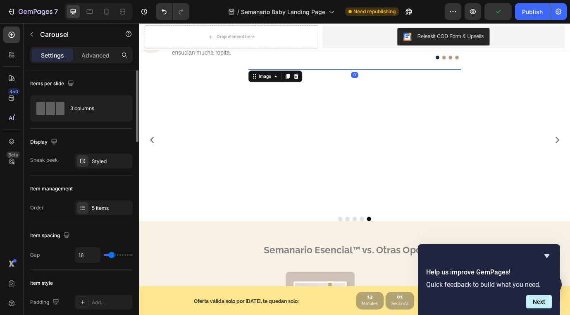
click at [392, 76] on img at bounding box center [387, 76] width 245 height 0
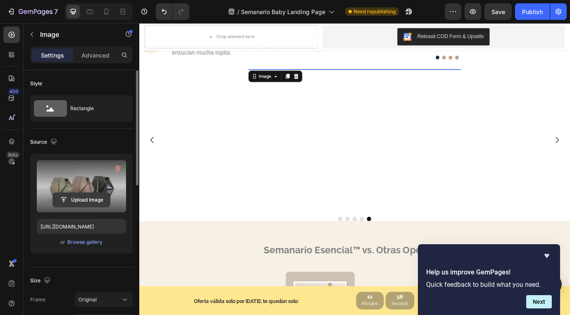
click at [81, 199] on input "file" at bounding box center [81, 200] width 57 height 14
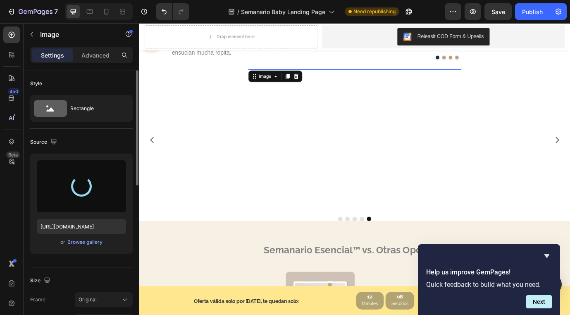
type input "[URL][DOMAIN_NAME]"
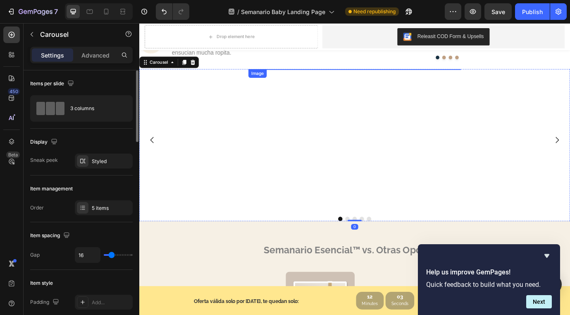
click at [392, 76] on img at bounding box center [387, 76] width 245 height 0
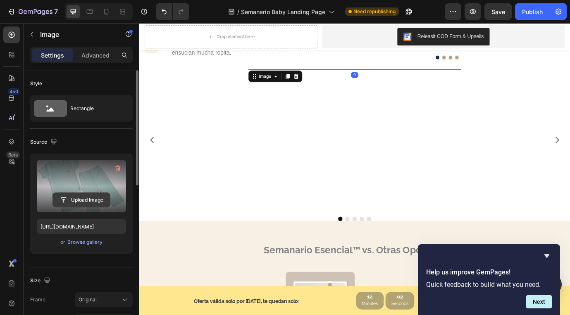
click at [88, 197] on input "file" at bounding box center [81, 200] width 57 height 14
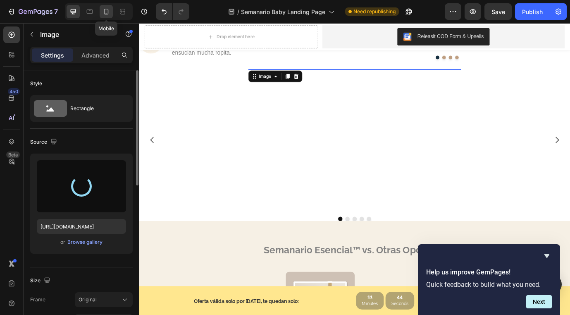
type input "[URL][DOMAIN_NAME]"
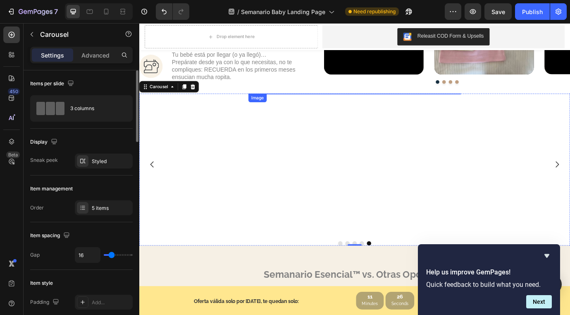
scroll to position [505, 0]
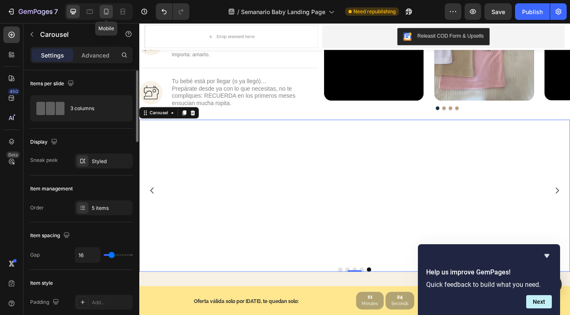
click at [102, 11] on icon at bounding box center [106, 11] width 8 height 8
type input "100%"
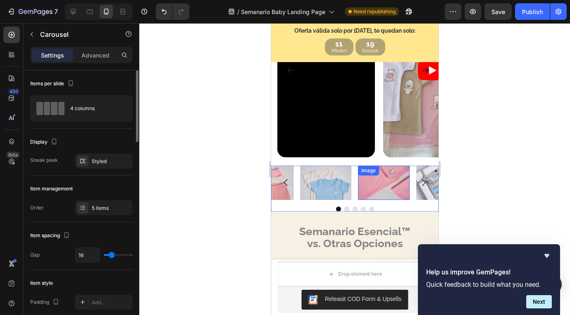
scroll to position [619, 0]
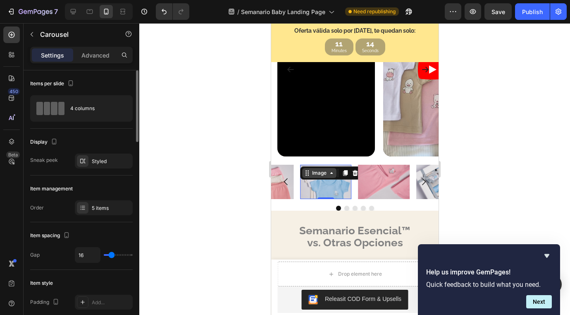
click at [316, 172] on div "Image" at bounding box center [319, 172] width 18 height 7
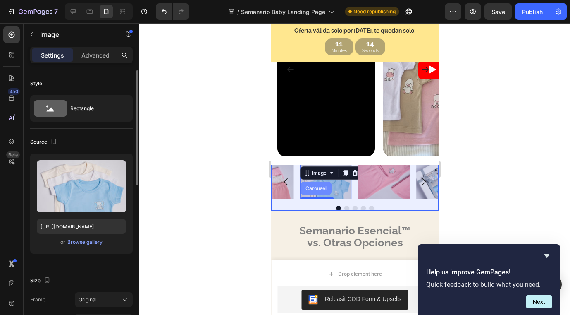
click at [311, 187] on div "Carousel" at bounding box center [316, 188] width 24 height 5
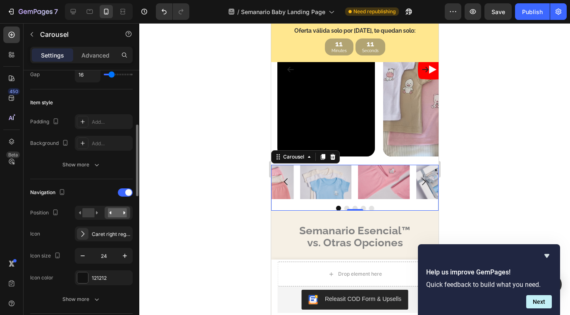
scroll to position [185, 0]
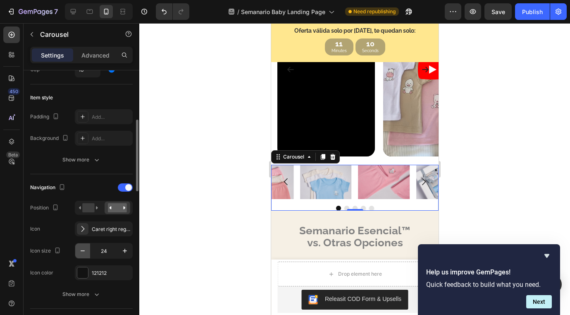
click at [86, 249] on icon "button" at bounding box center [83, 250] width 8 height 8
click at [124, 251] on icon "button" at bounding box center [125, 250] width 8 height 8
click at [84, 252] on icon "button" at bounding box center [83, 250] width 8 height 8
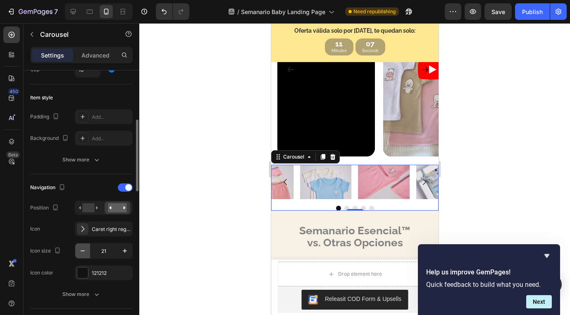
click at [84, 252] on icon "button" at bounding box center [83, 250] width 8 height 8
click at [126, 249] on icon "button" at bounding box center [125, 250] width 8 height 8
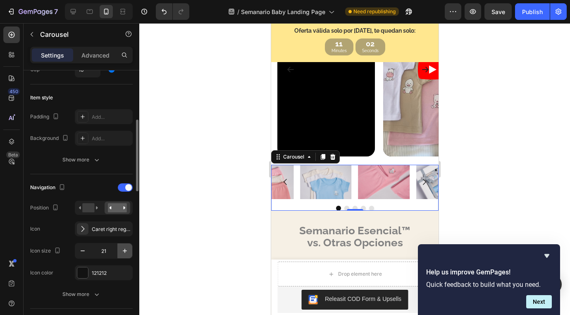
type input "22"
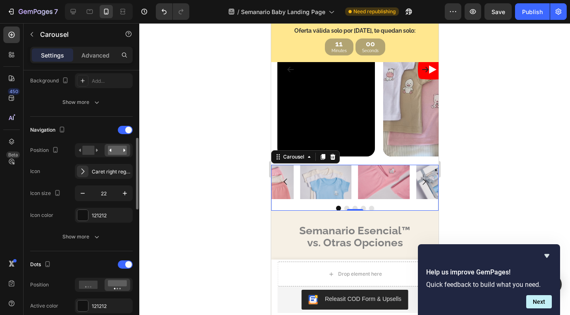
scroll to position [248, 0]
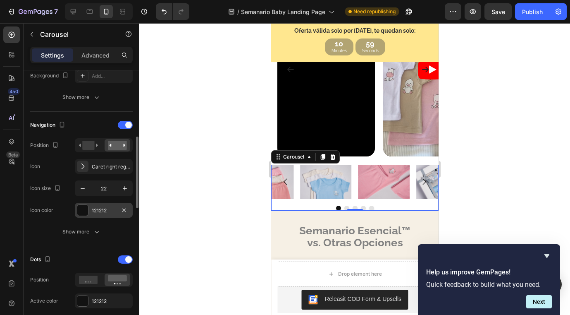
click at [80, 210] on div at bounding box center [82, 210] width 11 height 11
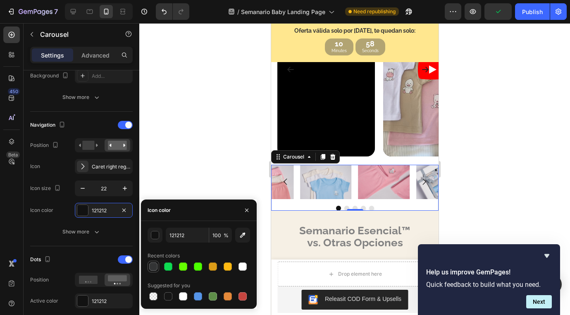
click at [154, 267] on div at bounding box center [153, 266] width 8 height 8
click at [196, 293] on div at bounding box center [198, 296] width 8 height 8
click at [168, 294] on div at bounding box center [168, 296] width 8 height 8
type input "151515"
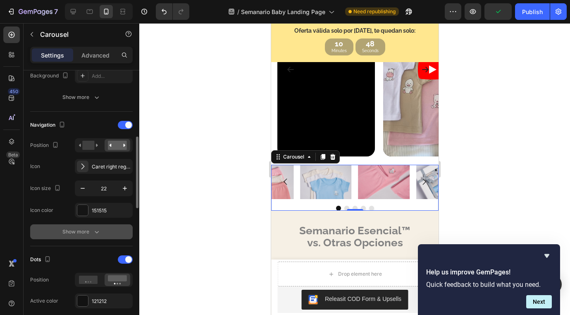
click at [110, 233] on button "Show more" at bounding box center [81, 231] width 103 height 15
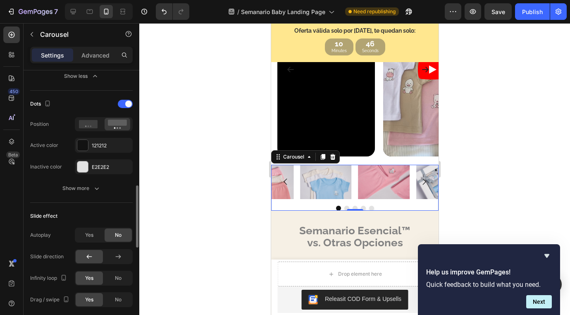
scroll to position [557, 0]
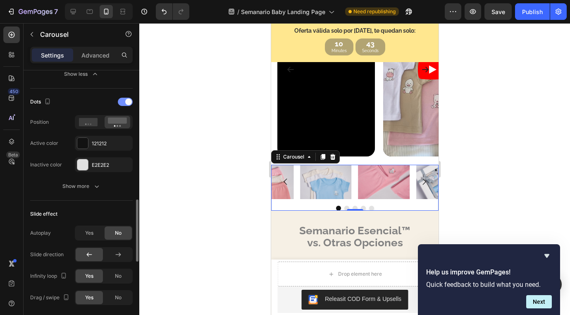
click at [123, 103] on div at bounding box center [125, 102] width 15 height 8
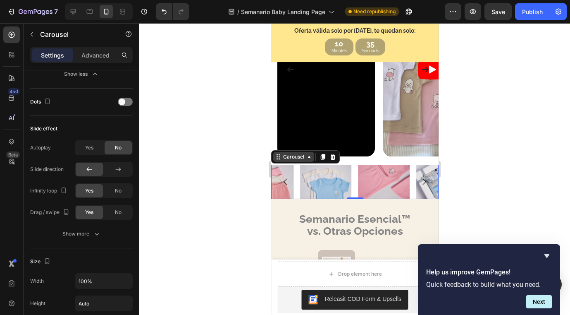
click at [294, 157] on div "Carousel" at bounding box center [293, 156] width 24 height 7
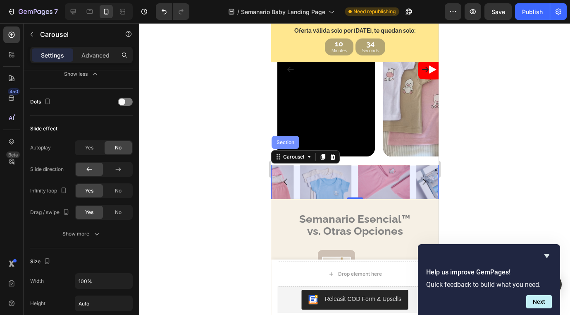
click at [284, 143] on div "Section" at bounding box center [285, 142] width 21 height 5
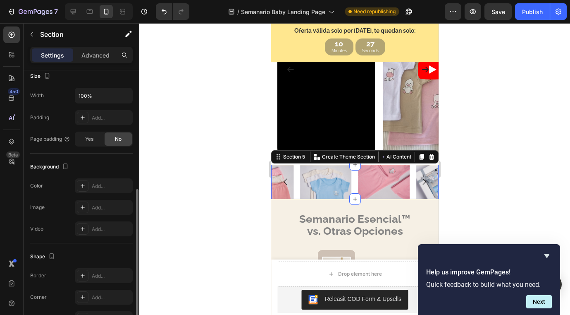
scroll to position [203, 0]
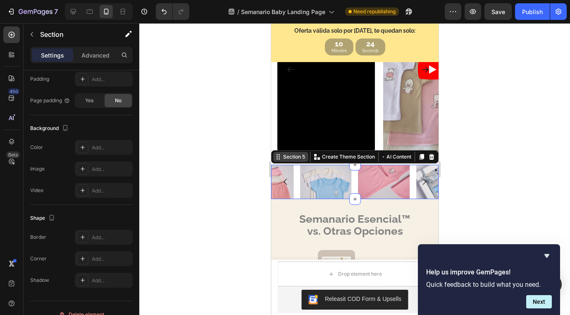
click at [295, 161] on div "Section 5" at bounding box center [290, 157] width 35 height 10
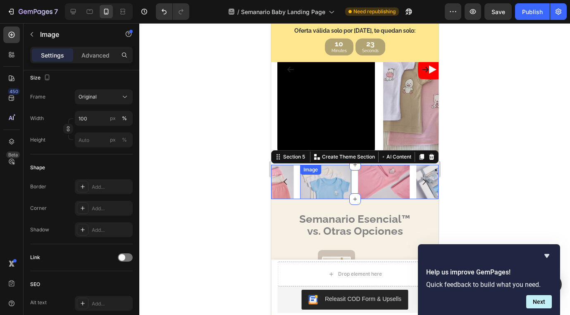
click at [300, 174] on div "Image" at bounding box center [325, 182] width 51 height 34
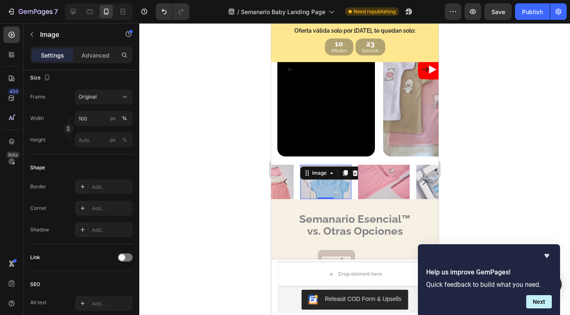
scroll to position [0, 0]
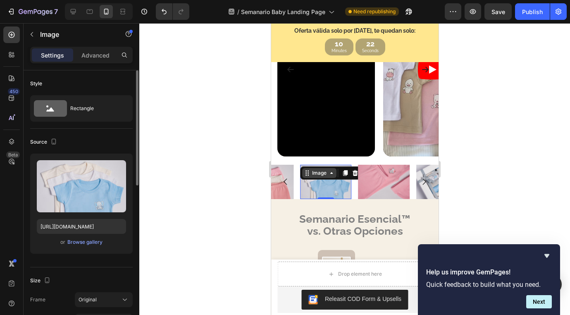
click at [326, 174] on div "Image" at bounding box center [319, 172] width 18 height 7
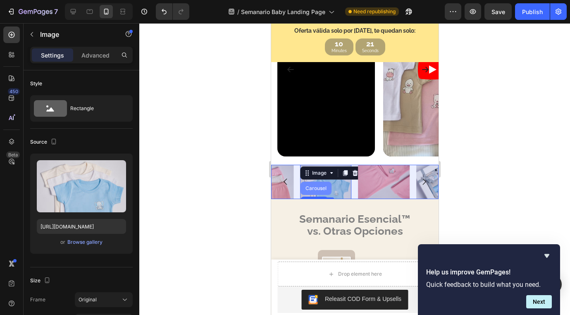
click at [317, 189] on div "Carousel" at bounding box center [316, 188] width 24 height 5
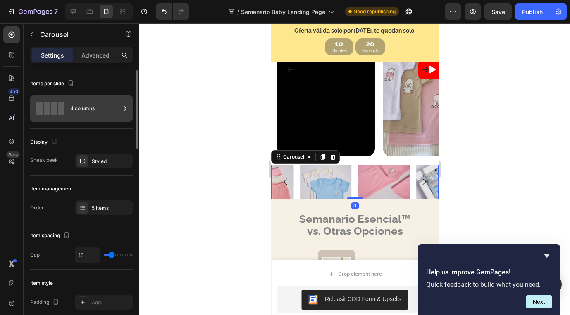
click at [96, 117] on div "4 columns" at bounding box center [95, 108] width 50 height 19
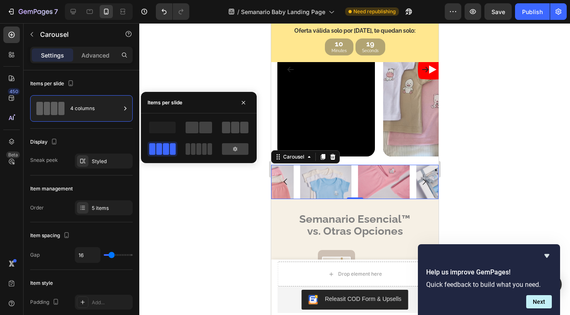
click at [232, 130] on span at bounding box center [235, 128] width 8 height 12
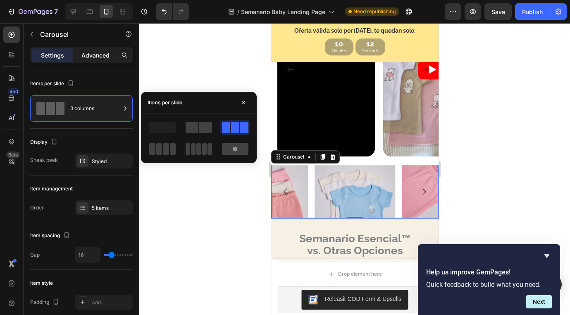
click at [91, 60] on div "Advanced" at bounding box center [95, 54] width 41 height 13
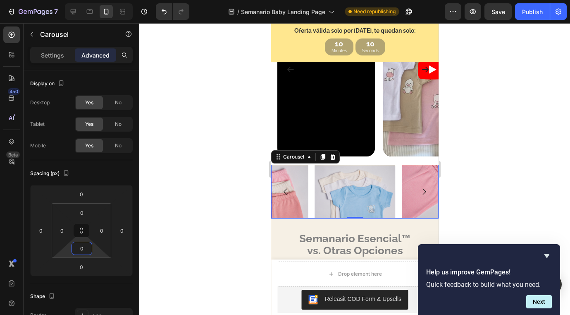
click at [85, 252] on input "0" at bounding box center [82, 248] width 17 height 12
type input "20"
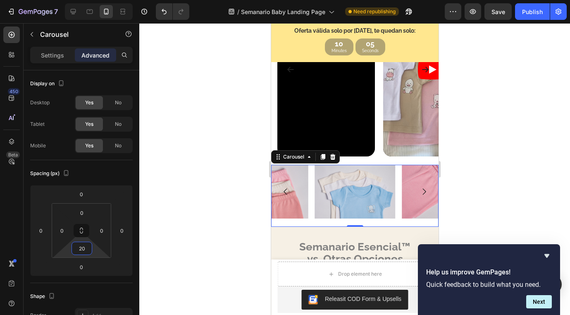
click at [149, 253] on div at bounding box center [354, 169] width 431 height 292
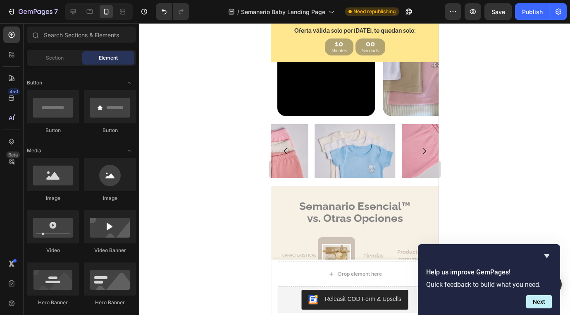
scroll to position [670, 0]
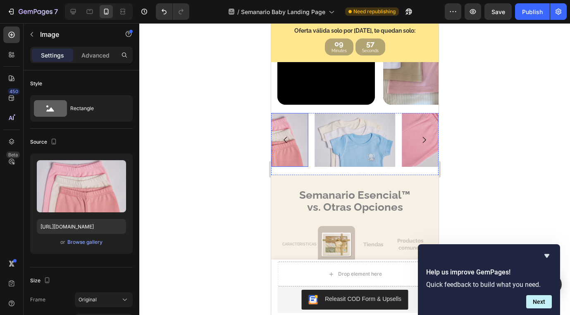
click at [291, 117] on img at bounding box center [267, 140] width 81 height 54
click at [74, 14] on icon at bounding box center [73, 11] width 8 height 8
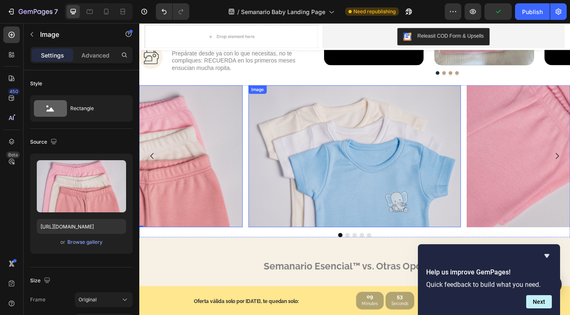
scroll to position [536, 0]
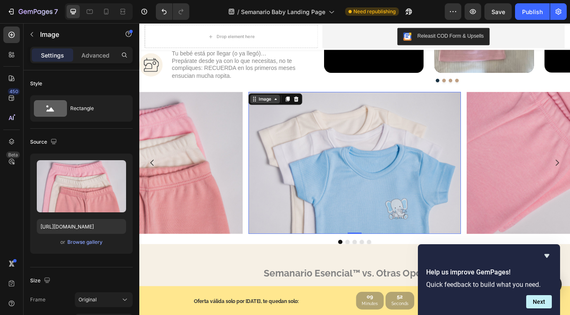
click at [279, 108] on div "Image" at bounding box center [284, 110] width 18 height 7
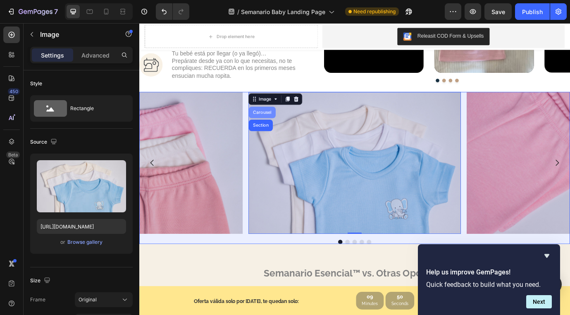
click at [283, 125] on div "Carousel" at bounding box center [281, 125] width 24 height 5
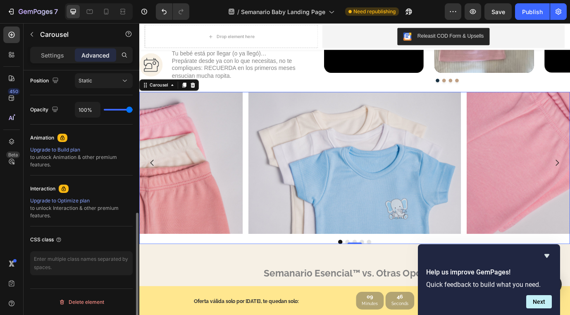
scroll to position [0, 0]
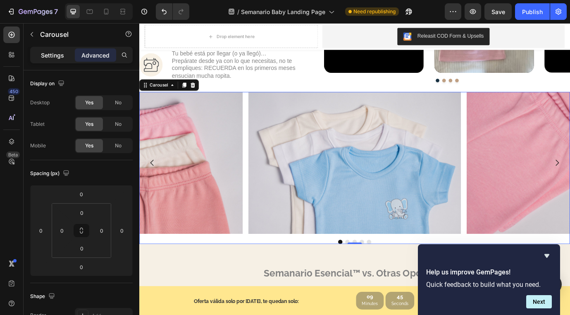
click at [52, 53] on p "Settings" at bounding box center [52, 55] width 23 height 9
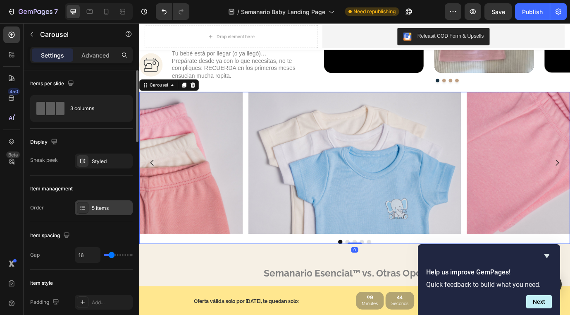
click at [96, 207] on div "5 items" at bounding box center [111, 207] width 39 height 7
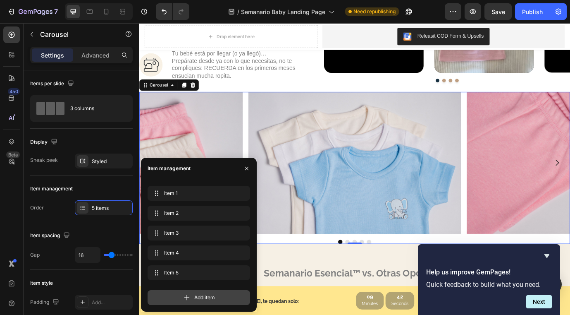
click at [186, 294] on icon at bounding box center [187, 297] width 8 height 8
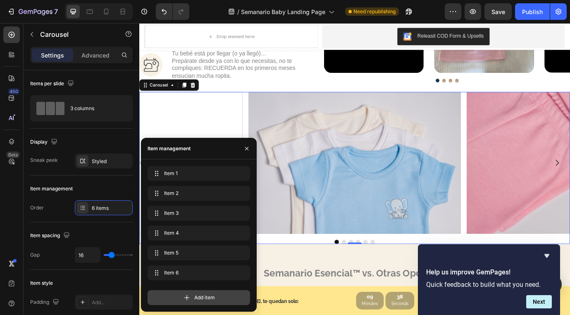
click at [186, 294] on icon at bounding box center [187, 297] width 8 height 8
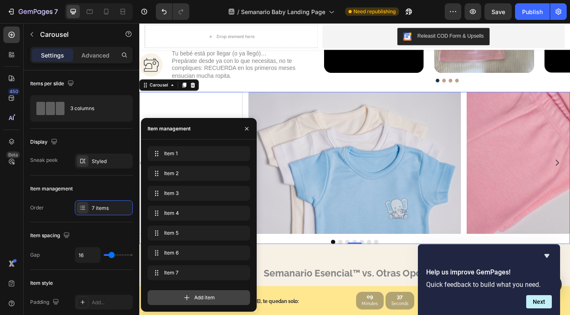
click at [186, 294] on icon at bounding box center [187, 297] width 8 height 8
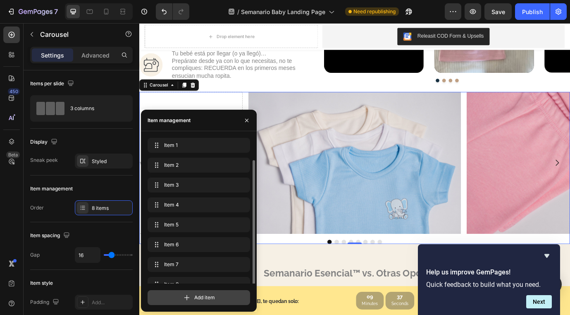
scroll to position [12, 0]
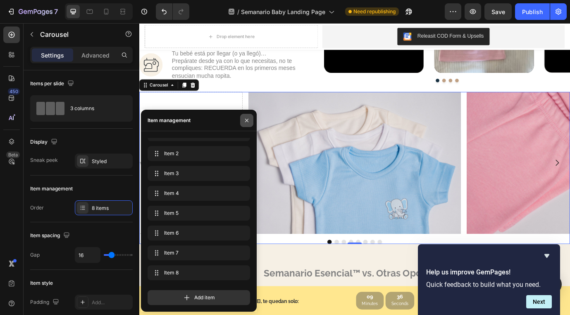
click at [248, 118] on icon "button" at bounding box center [247, 120] width 7 height 7
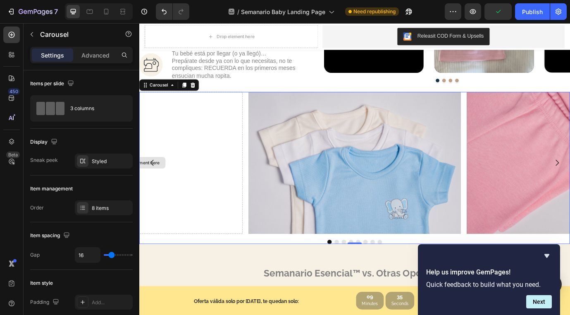
click at [184, 184] on div "Drop element here" at bounding box center [136, 183] width 245 height 163
click at [8, 56] on icon at bounding box center [11, 54] width 8 height 8
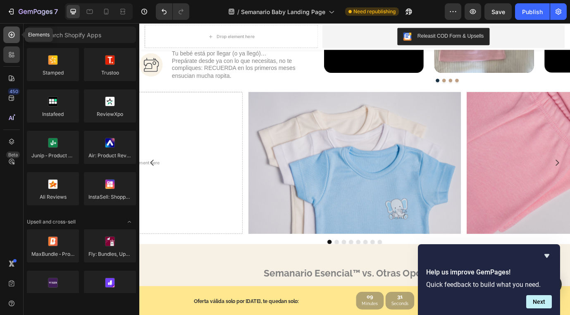
click at [14, 33] on icon at bounding box center [11, 35] width 8 height 8
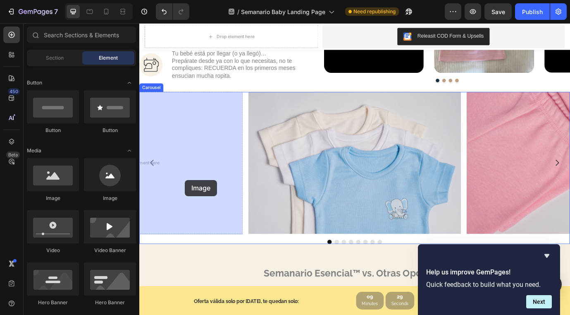
drag, startPoint x: 206, startPoint y: 209, endPoint x: 194, endPoint y: 202, distance: 13.5
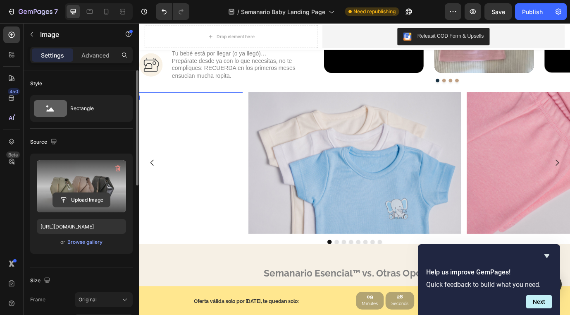
click at [85, 195] on input "file" at bounding box center [81, 200] width 57 height 14
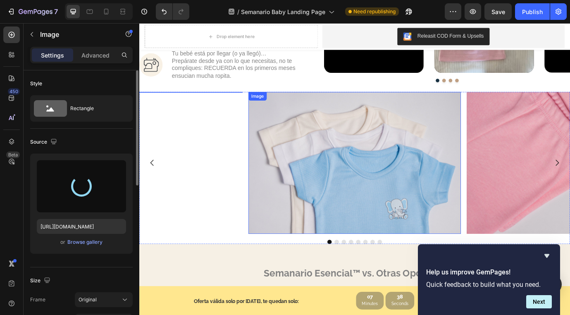
type input "[URL][DOMAIN_NAME]"
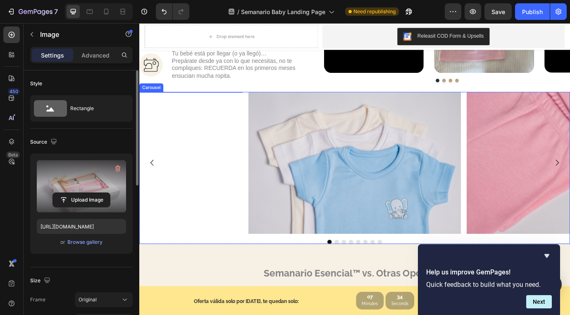
click at [153, 184] on icon "Carousel Back Arrow" at bounding box center [154, 184] width 10 height 10
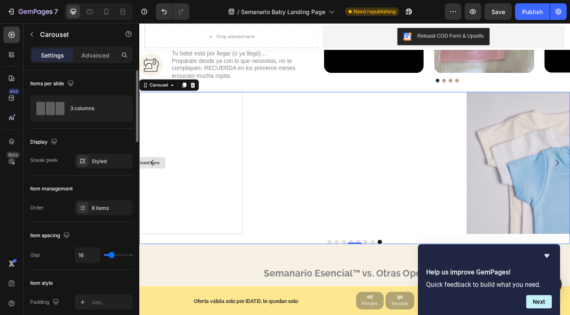
click at [175, 180] on div "Drop element here" at bounding box center [136, 183] width 245 height 163
click at [164, 183] on button "Carousel Back Arrow" at bounding box center [154, 183] width 23 height 23
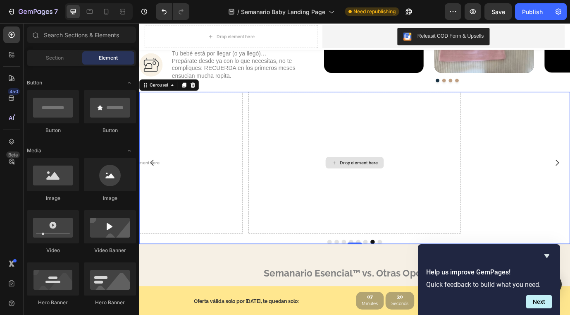
click at [387, 187] on div "Drop element here" at bounding box center [393, 183] width 44 height 7
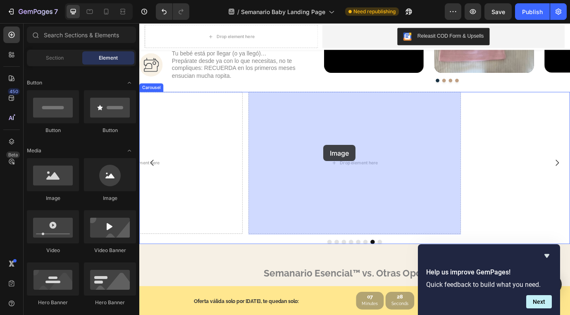
drag, startPoint x: 198, startPoint y: 195, endPoint x: 355, endPoint y: 167, distance: 160.0
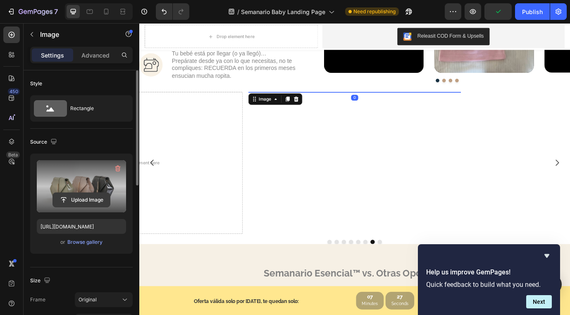
click at [86, 200] on input "file" at bounding box center [81, 200] width 57 height 14
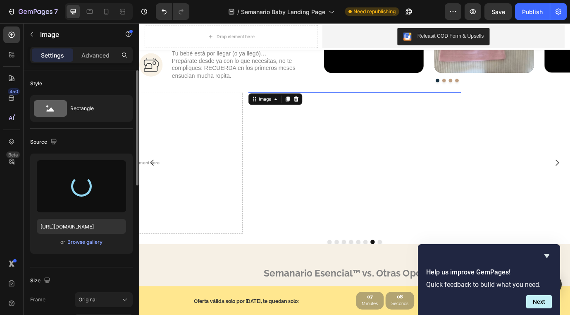
type input "[URL][DOMAIN_NAME]"
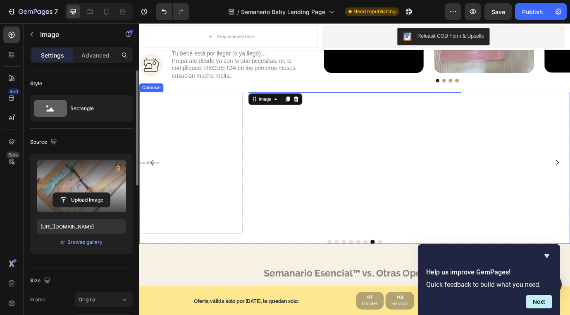
click at [153, 185] on icon "Carousel Back Arrow" at bounding box center [154, 184] width 10 height 10
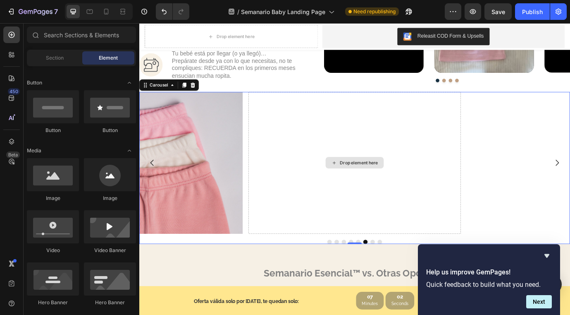
click at [401, 182] on div "Drop element here" at bounding box center [393, 183] width 44 height 7
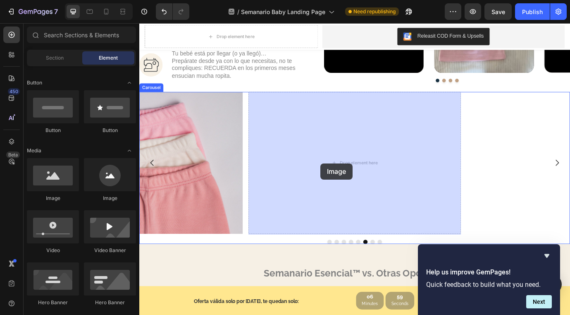
drag, startPoint x: 201, startPoint y: 206, endPoint x: 348, endPoint y: 184, distance: 148.8
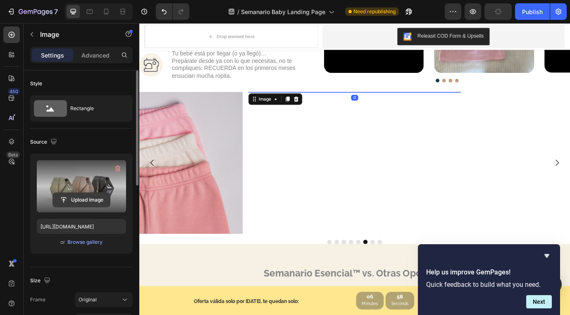
click at [82, 198] on input "file" at bounding box center [81, 200] width 57 height 14
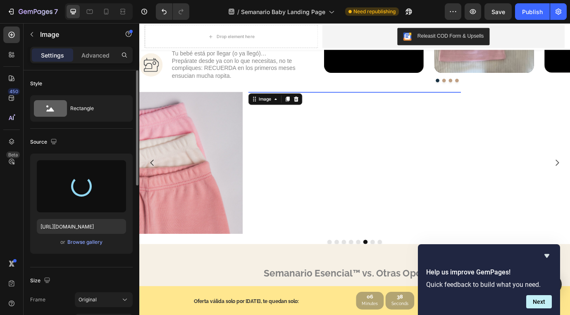
type input "[URL][DOMAIN_NAME]"
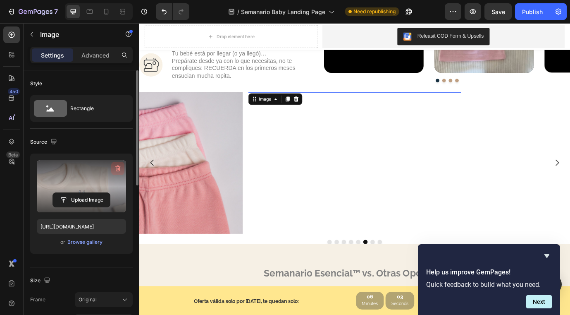
click at [118, 168] on icon "button" at bounding box center [118, 168] width 1 height 2
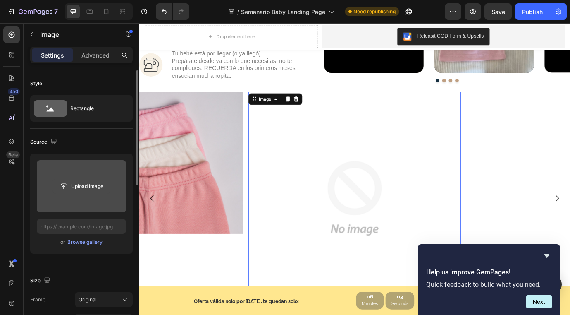
click at [86, 188] on input "file" at bounding box center [81, 186] width 57 height 14
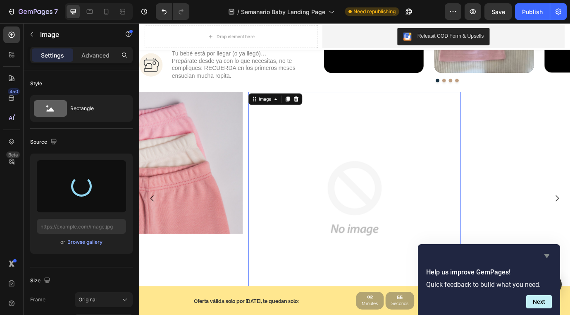
click at [548, 256] on icon "Hide survey" at bounding box center [547, 256] width 5 height 4
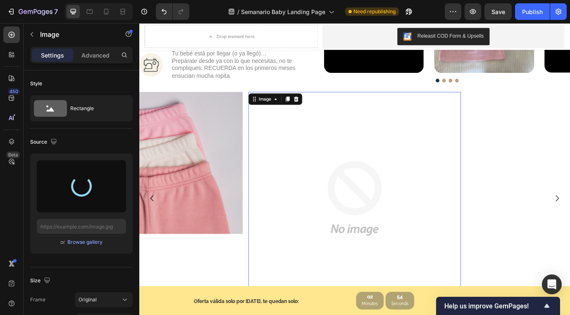
type input "[URL][DOMAIN_NAME]"
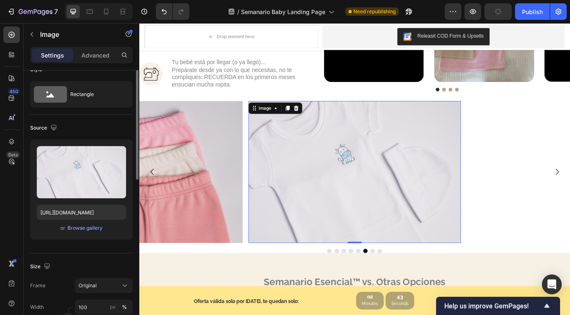
scroll to position [0, 0]
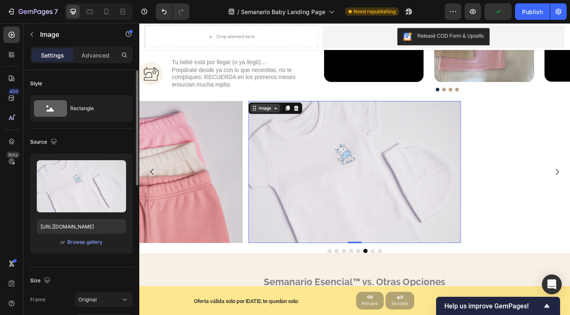
click at [274, 120] on icon at bounding box center [272, 120] width 7 height 7
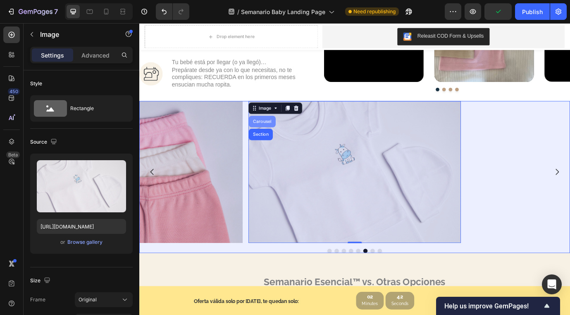
click at [276, 137] on div "Carousel" at bounding box center [281, 136] width 24 height 5
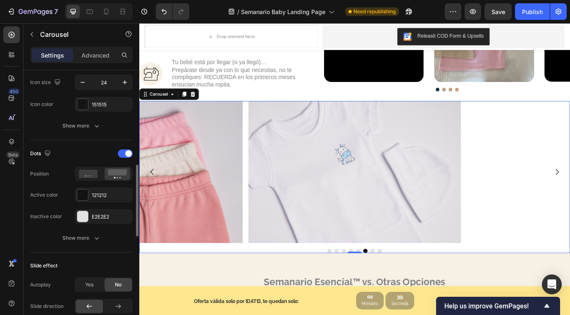
scroll to position [356, 0]
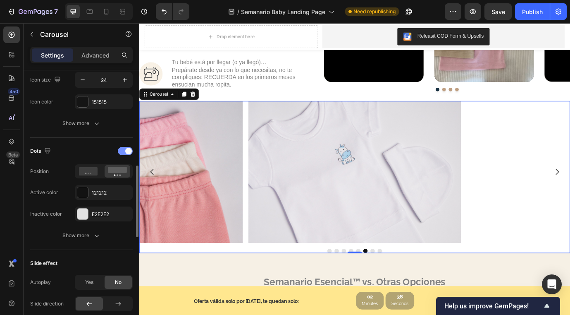
click at [124, 153] on div at bounding box center [125, 151] width 15 height 8
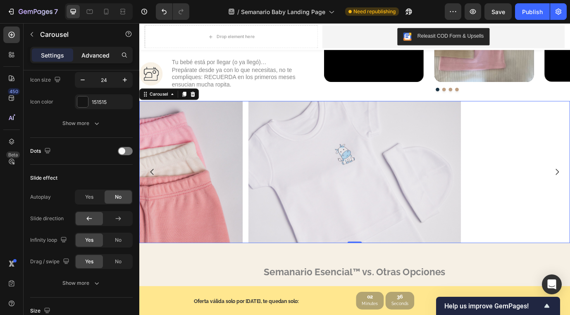
click at [104, 54] on p "Advanced" at bounding box center [95, 55] width 28 height 9
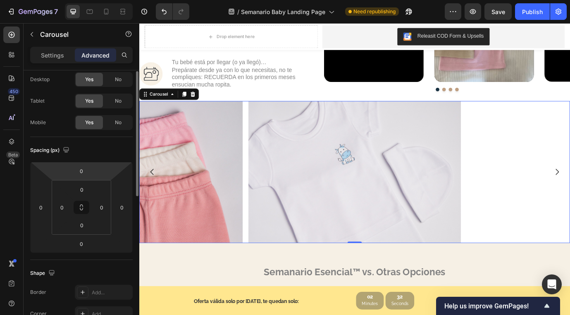
scroll to position [0, 0]
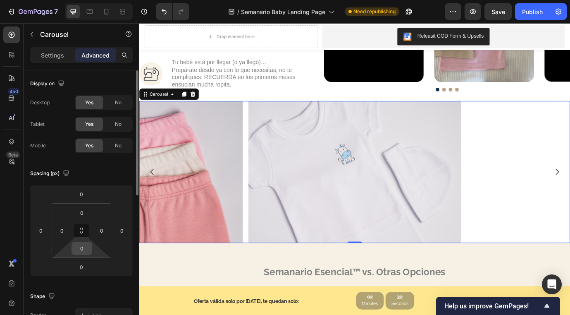
click at [88, 248] on input "0" at bounding box center [82, 248] width 17 height 12
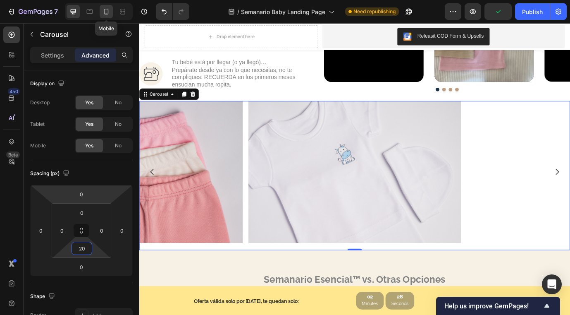
type input "20"
click at [106, 13] on icon at bounding box center [106, 13] width 2 height 1
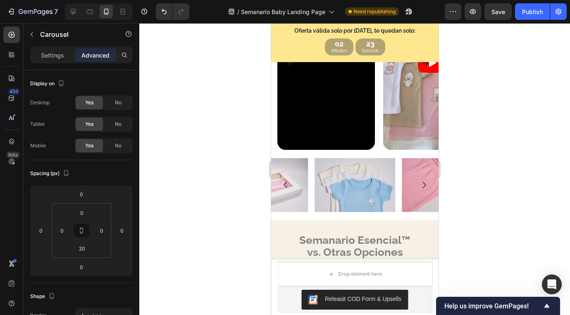
scroll to position [624, 0]
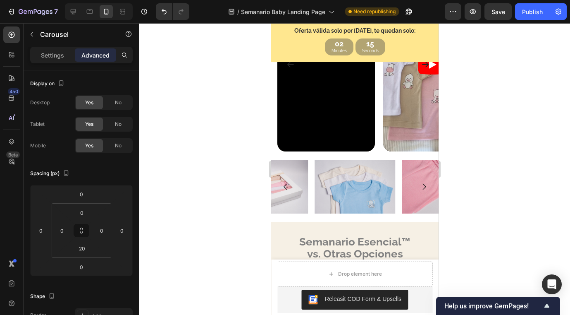
click at [424, 187] on icon "Carousel Next Arrow" at bounding box center [423, 186] width 9 height 9
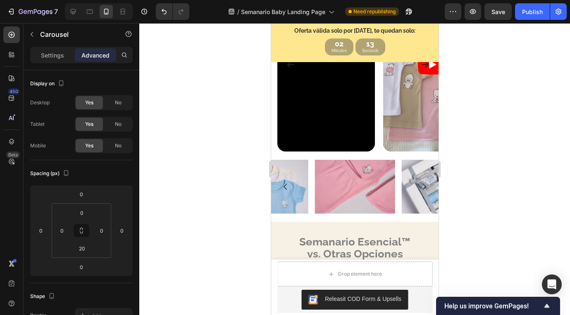
click at [424, 187] on icon "Carousel Next Arrow" at bounding box center [423, 186] width 9 height 9
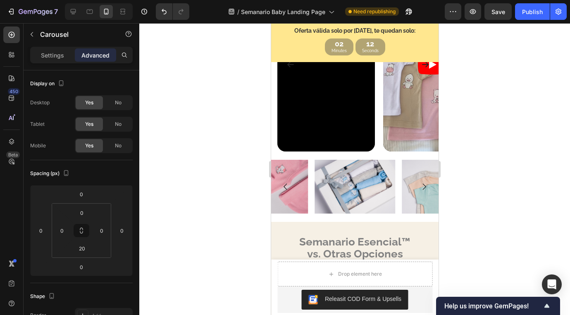
click at [424, 187] on icon "Carousel Next Arrow" at bounding box center [423, 186] width 9 height 9
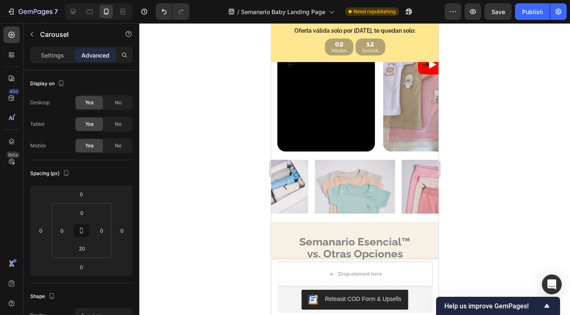
click at [424, 187] on icon "Carousel Next Arrow" at bounding box center [423, 186] width 9 height 9
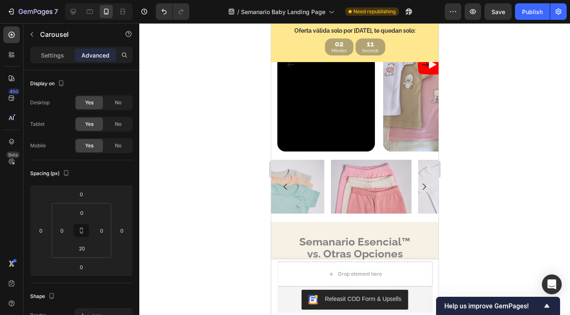
click at [424, 187] on icon "Carousel Next Arrow" at bounding box center [423, 186] width 9 height 9
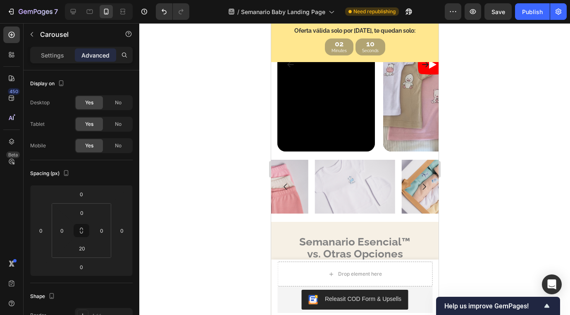
click at [424, 187] on icon "Carousel Next Arrow" at bounding box center [423, 186] width 9 height 9
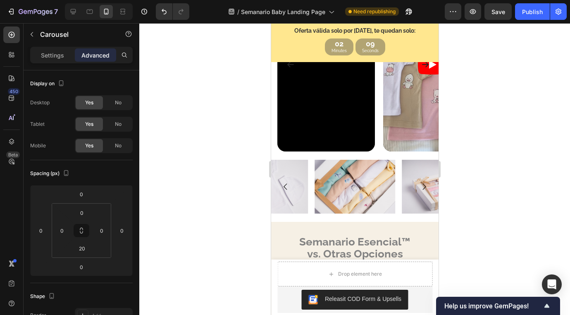
click at [424, 187] on icon "Carousel Next Arrow" at bounding box center [423, 186] width 9 height 9
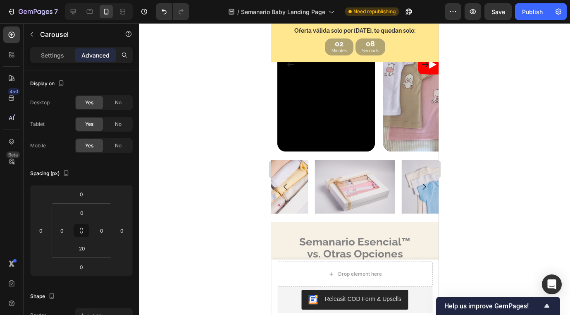
click at [424, 187] on icon "Carousel Next Arrow" at bounding box center [423, 186] width 9 height 9
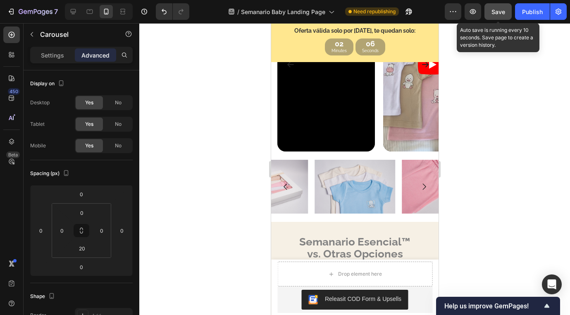
click at [506, 12] on button "Save" at bounding box center [498, 11] width 27 height 17
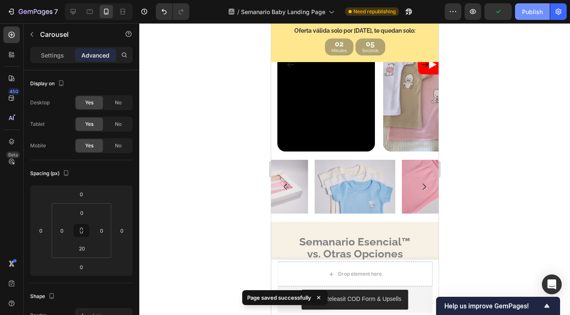
click at [529, 13] on div "Publish" at bounding box center [532, 11] width 21 height 9
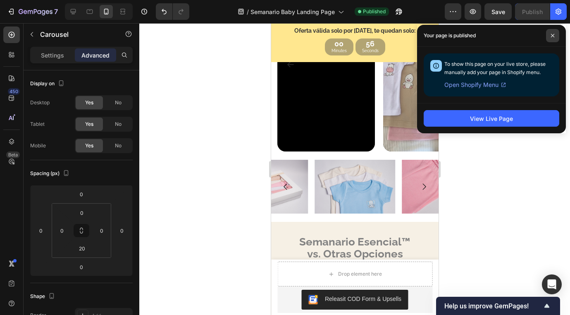
click at [554, 33] on icon at bounding box center [553, 35] width 4 height 4
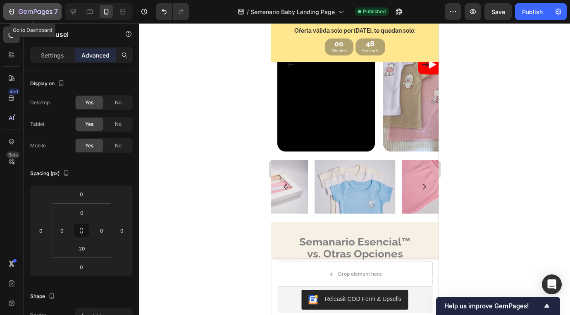
click at [14, 10] on icon "button" at bounding box center [11, 11] width 8 height 8
